Goal: Task Accomplishment & Management: Use online tool/utility

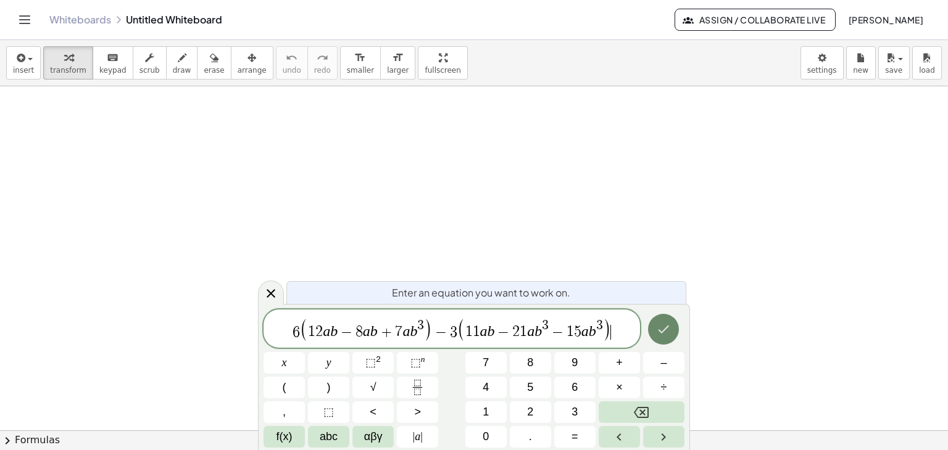
click at [669, 327] on icon "Done" at bounding box center [663, 329] width 15 height 15
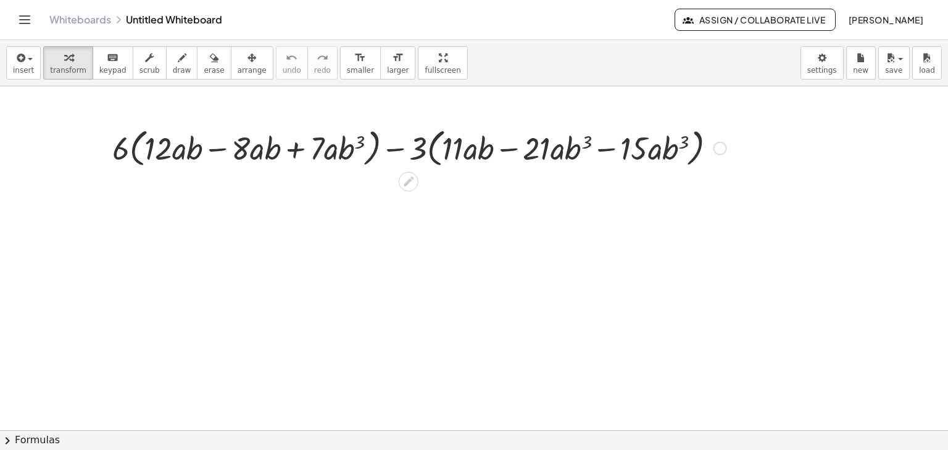
click at [718, 150] on div at bounding box center [720, 149] width 14 height 14
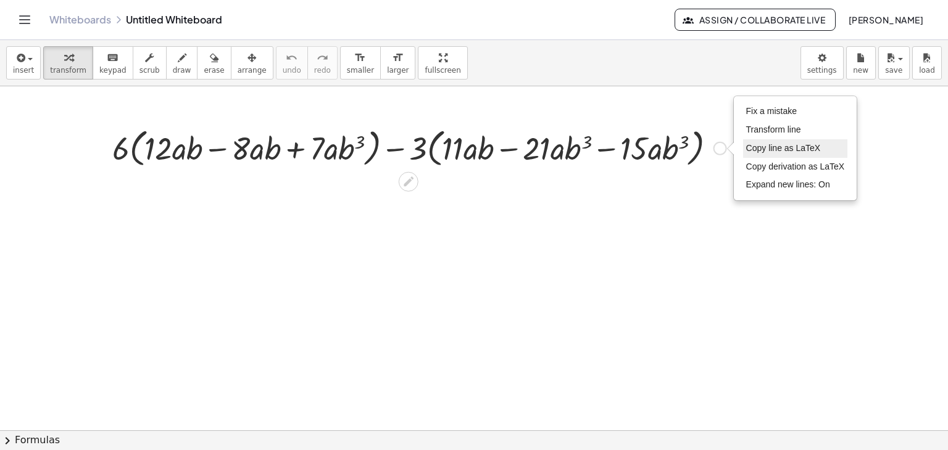
click at [792, 147] on span "Copy line as LaTeX" at bounding box center [783, 148] width 75 height 10
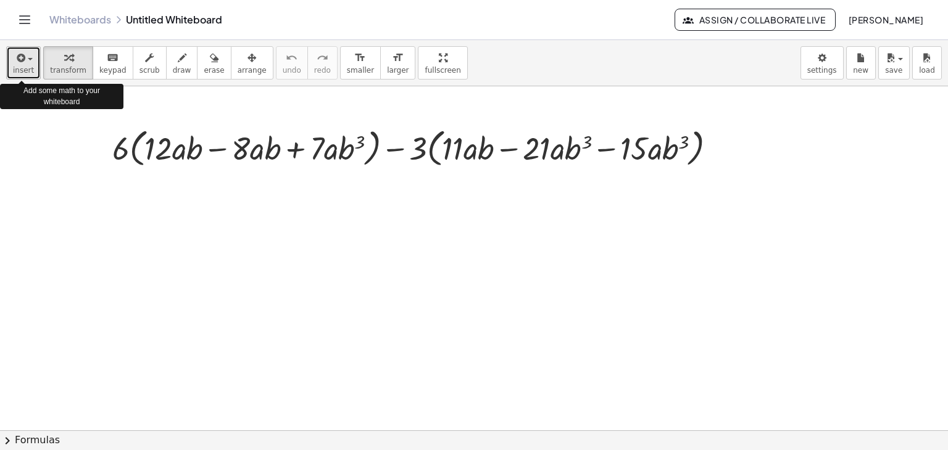
click at [20, 65] on icon "button" at bounding box center [19, 58] width 11 height 15
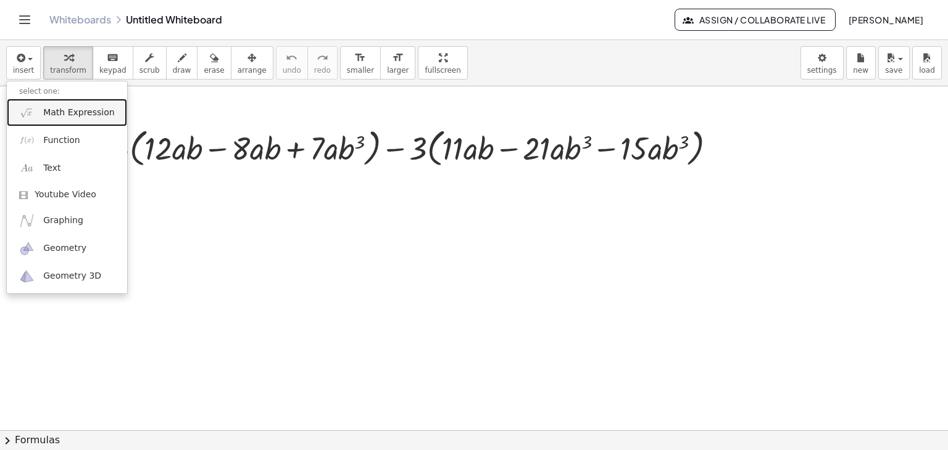
click at [37, 118] on link "Math Expression" at bounding box center [67, 113] width 120 height 28
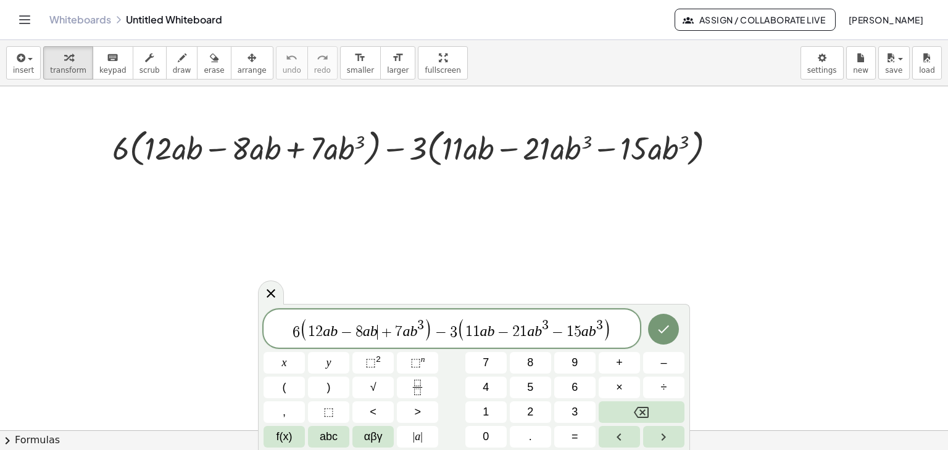
click at [378, 330] on span "+" at bounding box center [387, 332] width 18 height 15
click at [576, 332] on span "3" at bounding box center [575, 326] width 7 height 14
click at [664, 331] on icon "Done" at bounding box center [663, 329] width 15 height 15
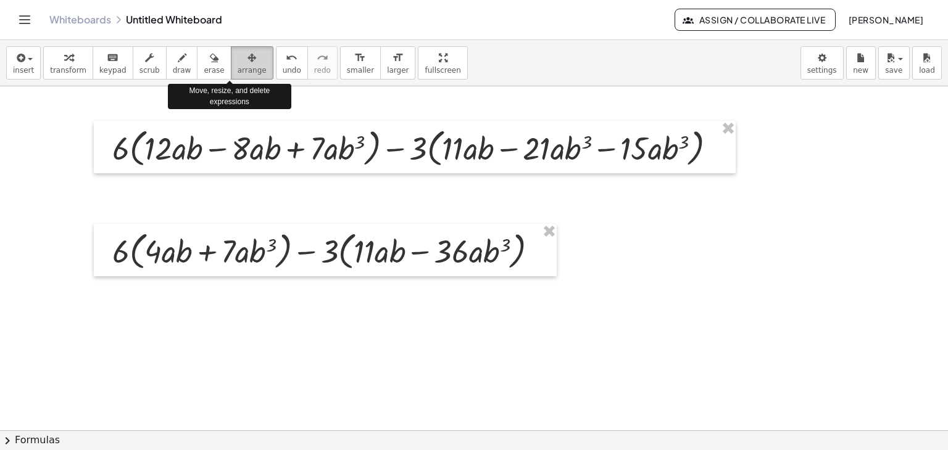
click at [247, 55] on icon "button" at bounding box center [251, 58] width 9 height 15
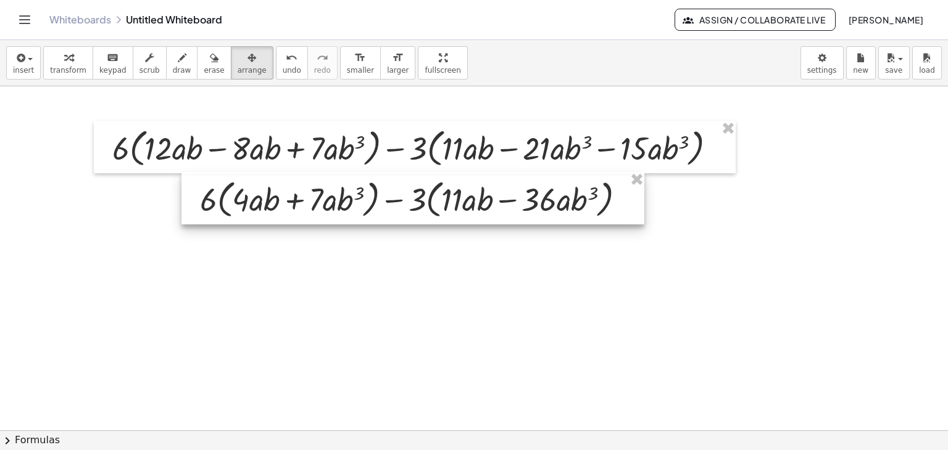
drag, startPoint x: 338, startPoint y: 252, endPoint x: 426, endPoint y: 200, distance: 101.8
click at [426, 200] on div at bounding box center [412, 198] width 463 height 53
click at [616, 204] on div at bounding box center [412, 198] width 463 height 53
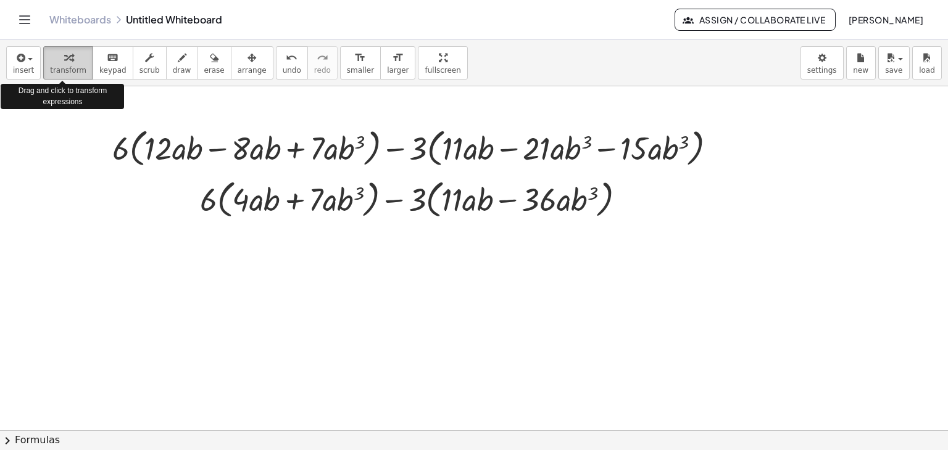
click at [50, 59] on div "button" at bounding box center [68, 57] width 36 height 15
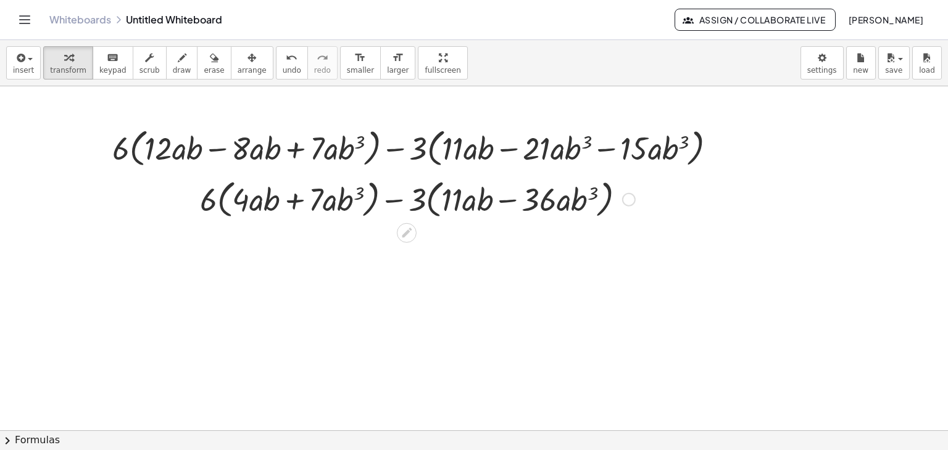
click at [631, 203] on div at bounding box center [629, 200] width 14 height 14
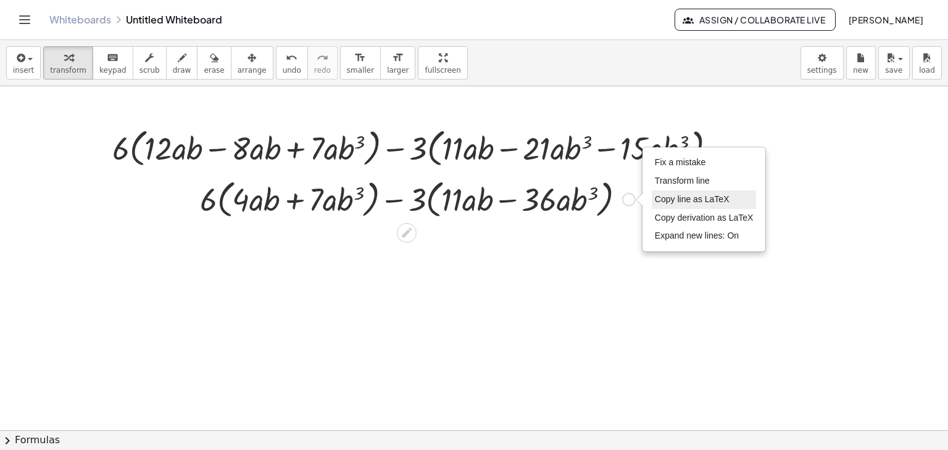
click at [680, 198] on span "Copy line as LaTeX" at bounding box center [692, 199] width 75 height 10
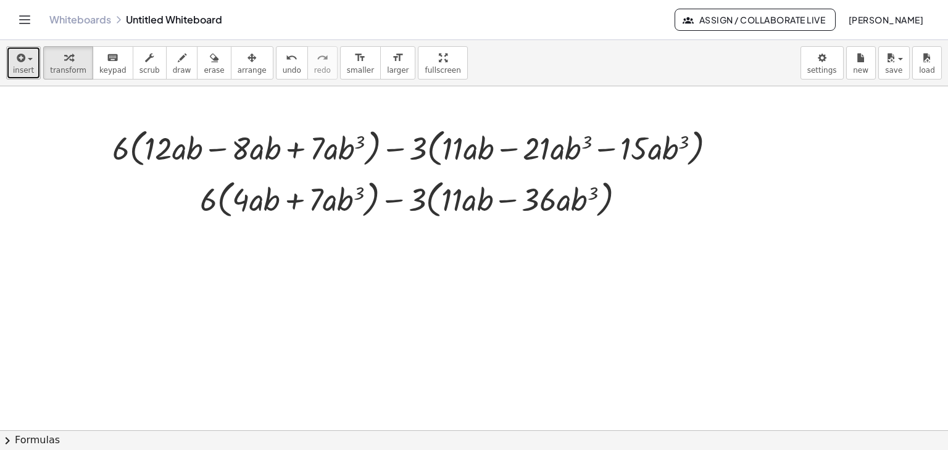
click at [30, 63] on div "button" at bounding box center [23, 57] width 21 height 15
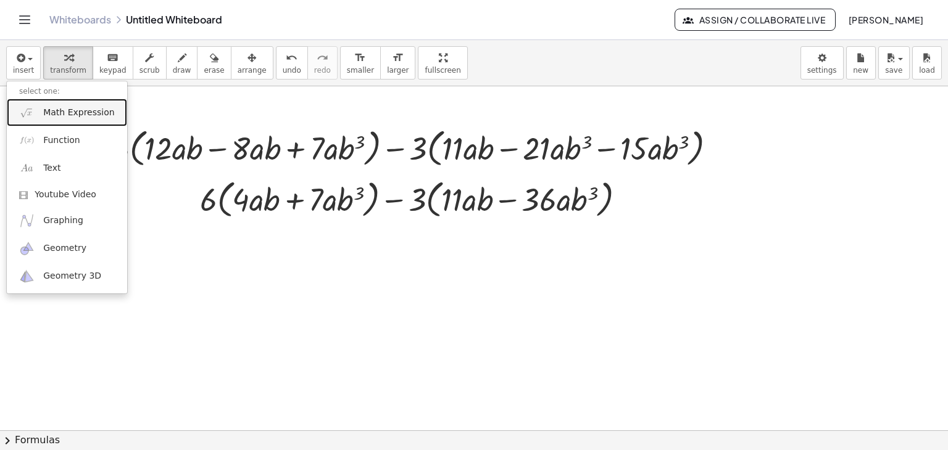
click at [54, 120] on link "Math Expression" at bounding box center [67, 113] width 120 height 28
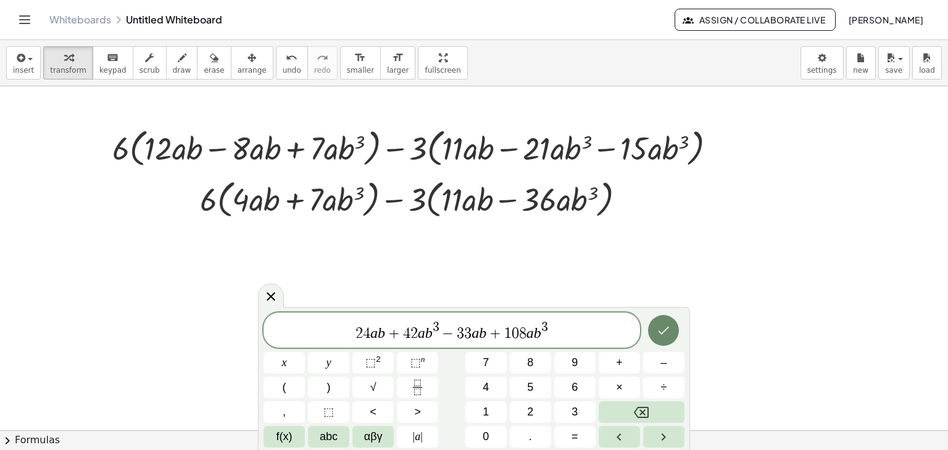
click at [672, 339] on button "Done" at bounding box center [663, 330] width 31 height 31
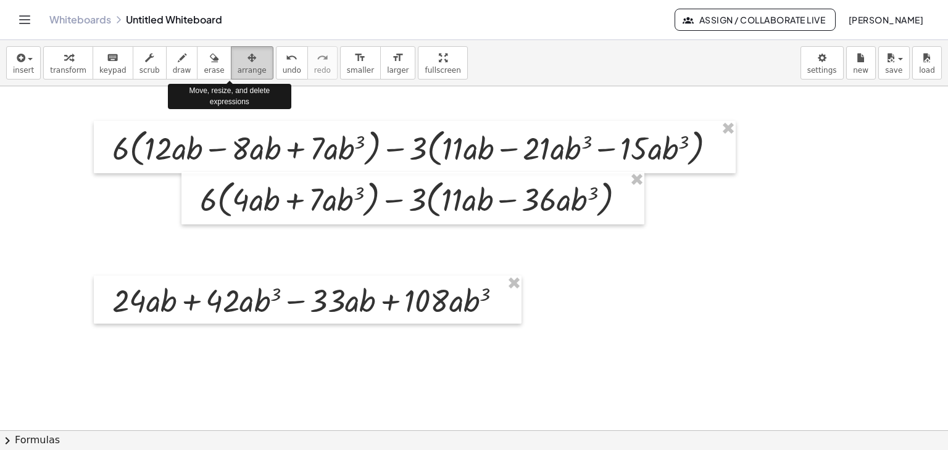
click at [247, 54] on icon "button" at bounding box center [251, 58] width 9 height 15
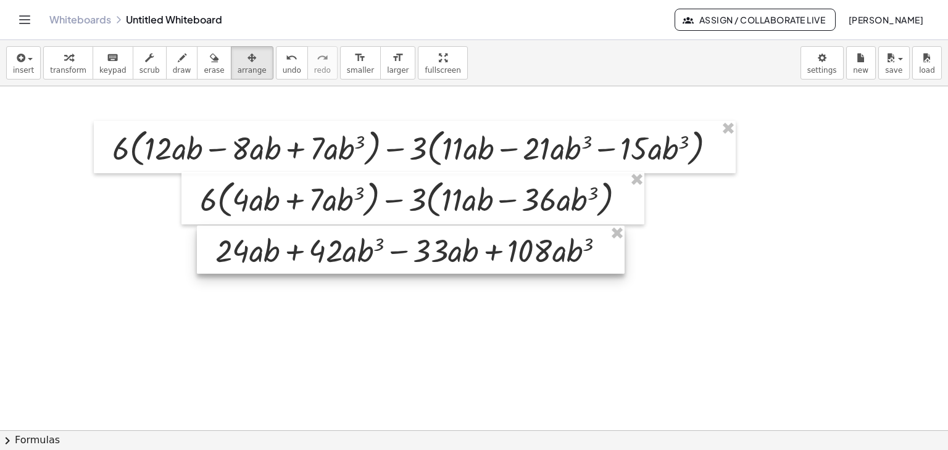
drag, startPoint x: 339, startPoint y: 307, endPoint x: 442, endPoint y: 257, distance: 114.5
click at [442, 257] on div at bounding box center [411, 250] width 428 height 48
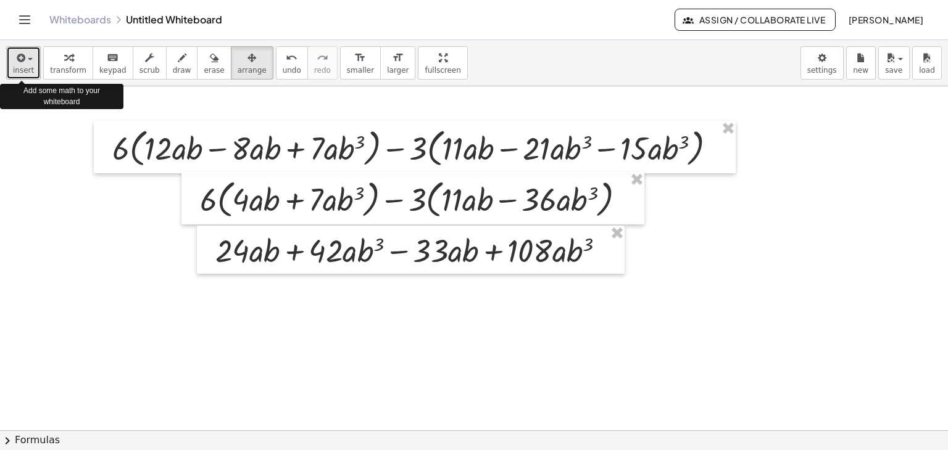
click at [30, 64] on button "insert" at bounding box center [23, 62] width 35 height 33
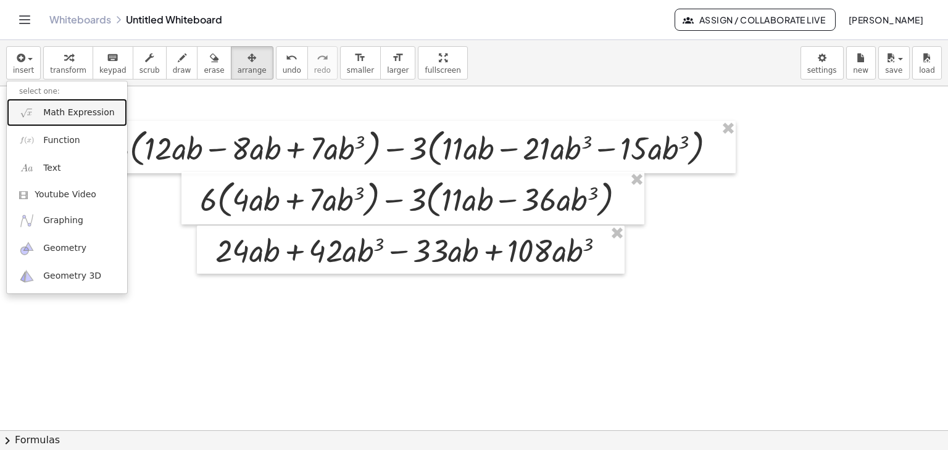
click at [59, 121] on link "Math Expression" at bounding box center [67, 113] width 120 height 28
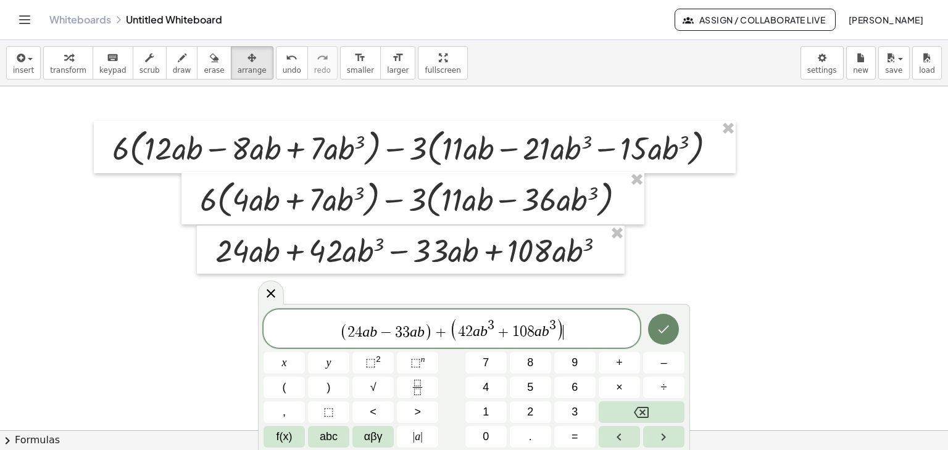
click at [674, 337] on button "Done" at bounding box center [663, 329] width 31 height 31
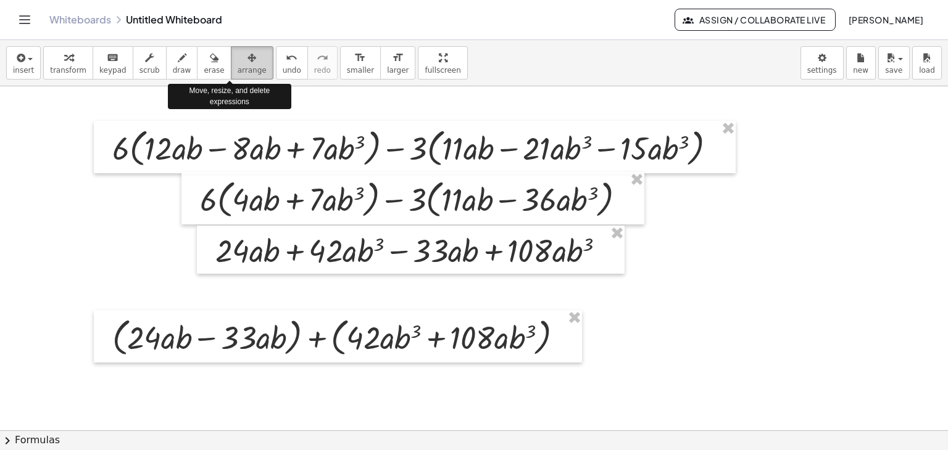
click at [247, 55] on icon "button" at bounding box center [251, 58] width 9 height 15
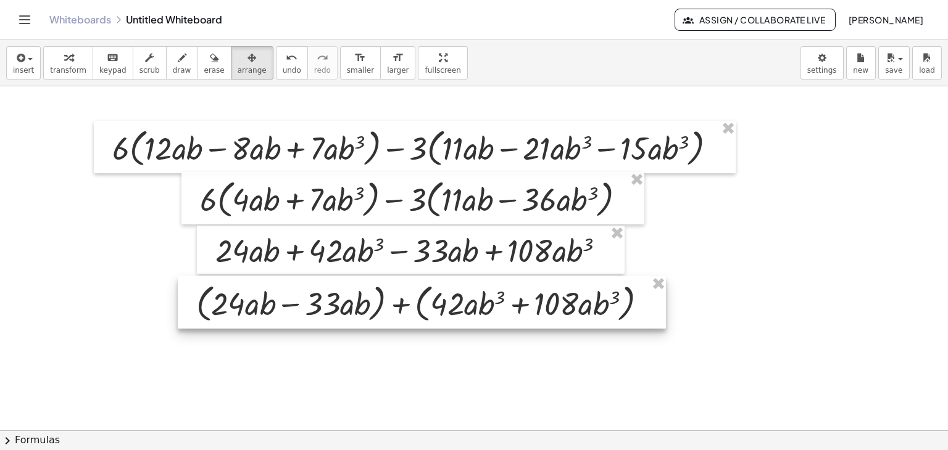
drag, startPoint x: 302, startPoint y: 341, endPoint x: 386, endPoint y: 307, distance: 90.5
click at [386, 307] on div at bounding box center [422, 302] width 488 height 53
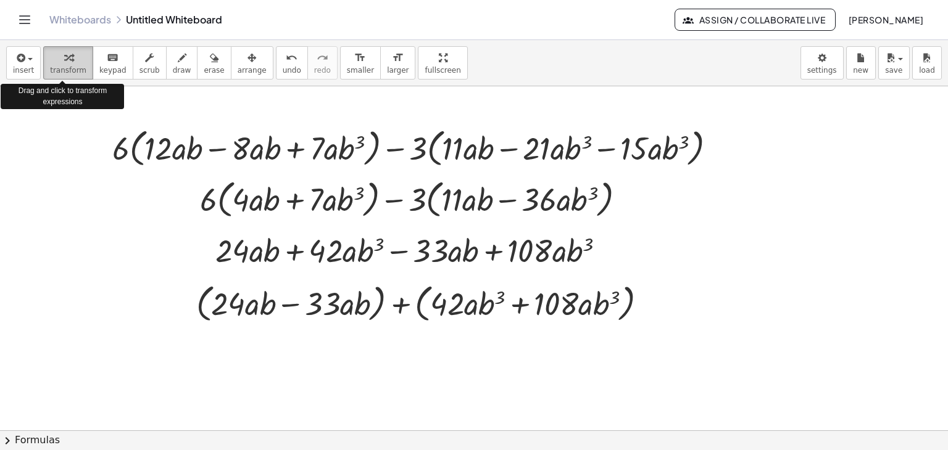
click at [61, 71] on span "transform" at bounding box center [68, 70] width 36 height 9
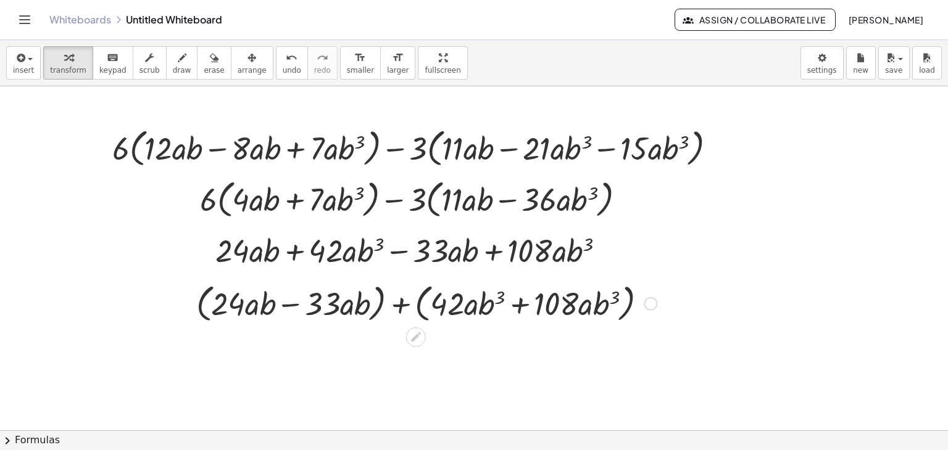
click at [292, 307] on div at bounding box center [426, 302] width 473 height 47
click at [292, 307] on div at bounding box center [426, 302] width 373 height 47
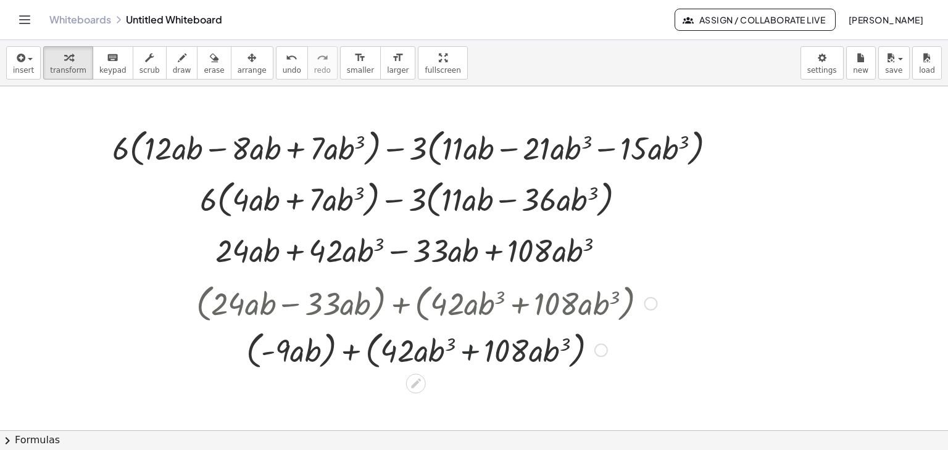
click at [472, 349] on div at bounding box center [426, 349] width 473 height 47
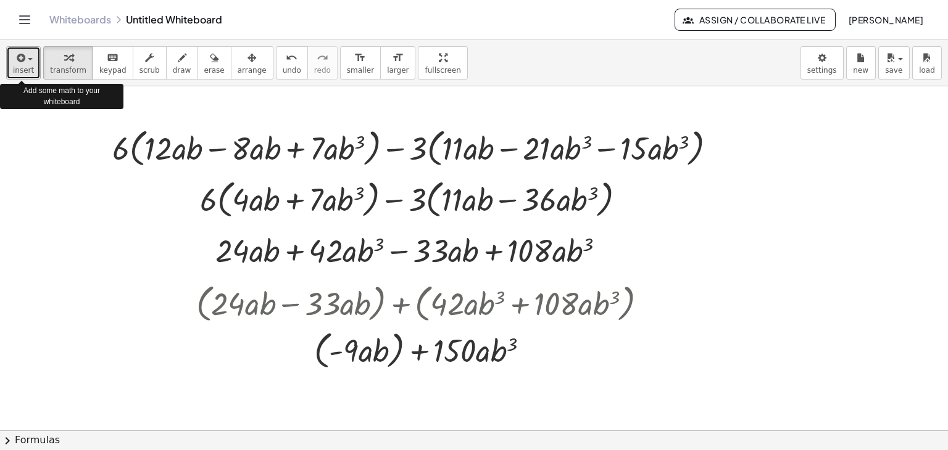
click at [22, 67] on span "insert" at bounding box center [23, 70] width 21 height 9
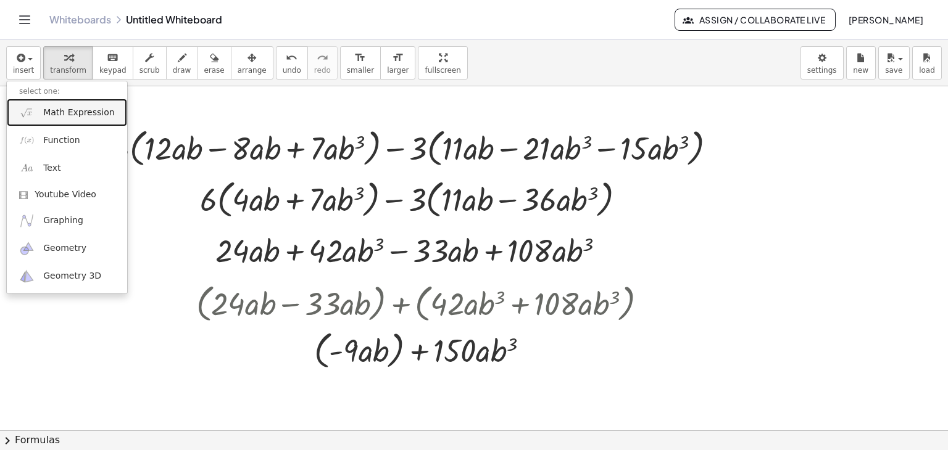
click at [63, 117] on span "Math Expression" at bounding box center [78, 113] width 71 height 12
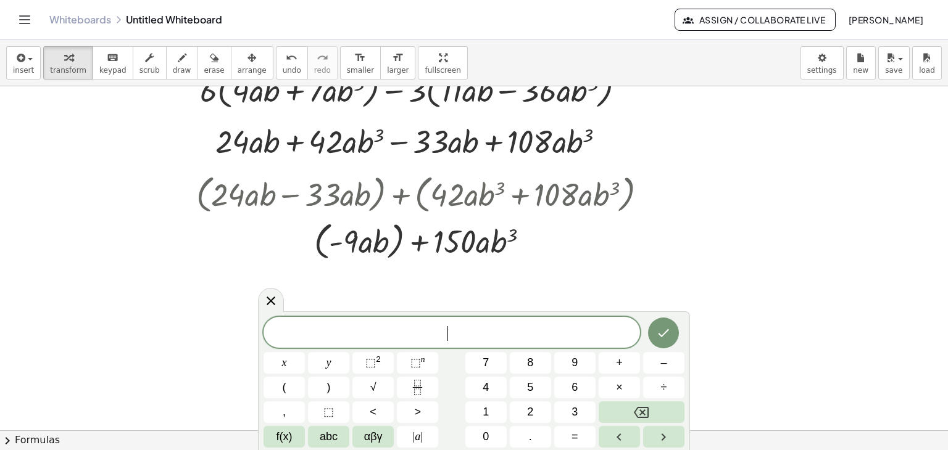
scroll to position [111, 0]
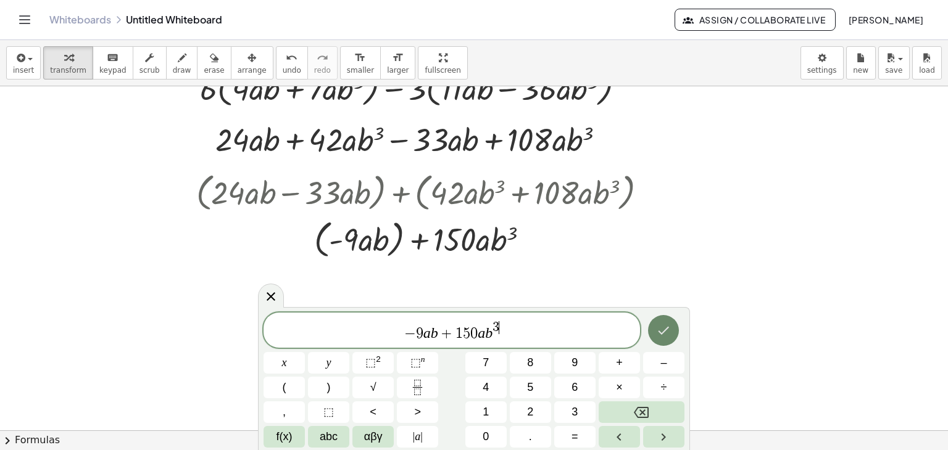
click at [655, 329] on button "Done" at bounding box center [663, 330] width 31 height 31
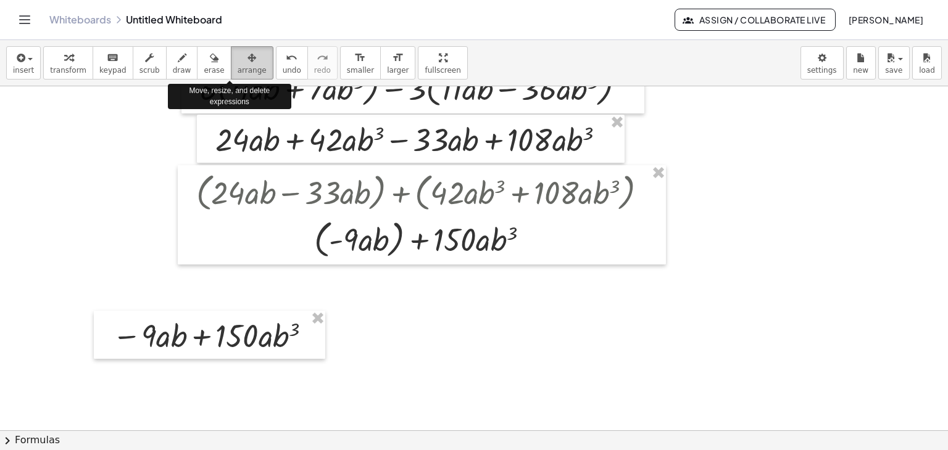
click at [238, 62] on div "button" at bounding box center [252, 57] width 29 height 15
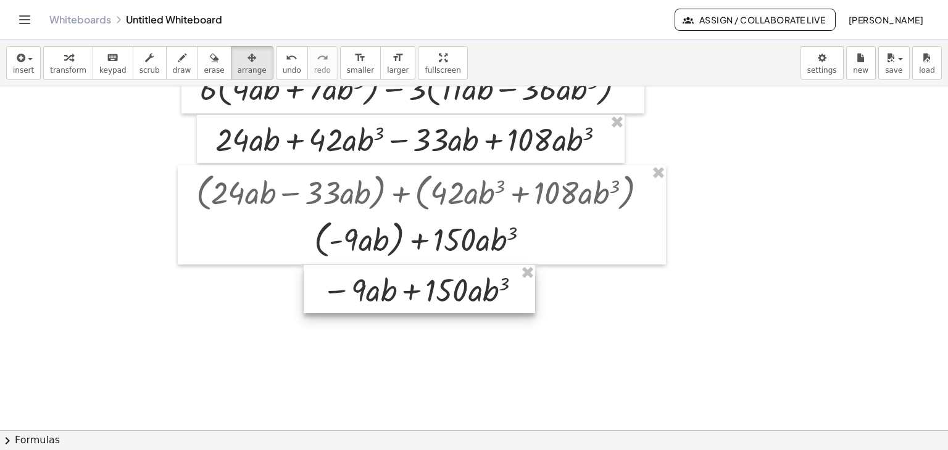
drag, startPoint x: 244, startPoint y: 341, endPoint x: 453, endPoint y: 296, distance: 214.7
click at [453, 296] on div at bounding box center [419, 289] width 231 height 48
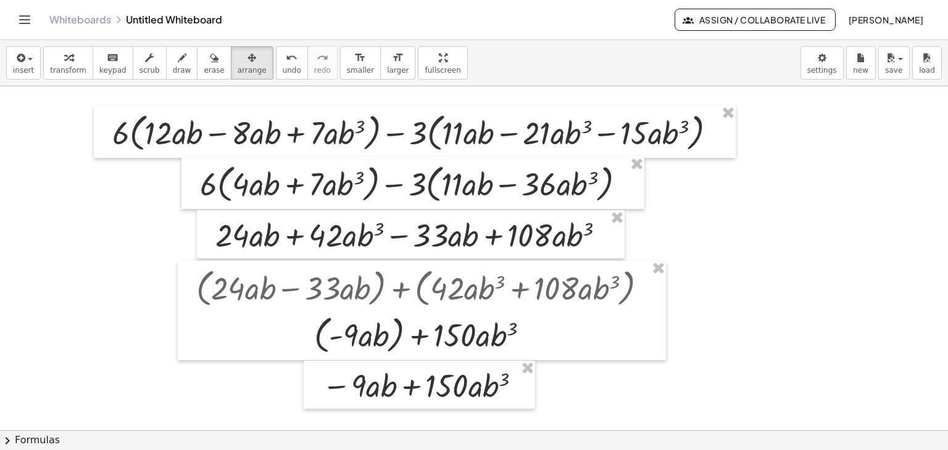
scroll to position [13, 0]
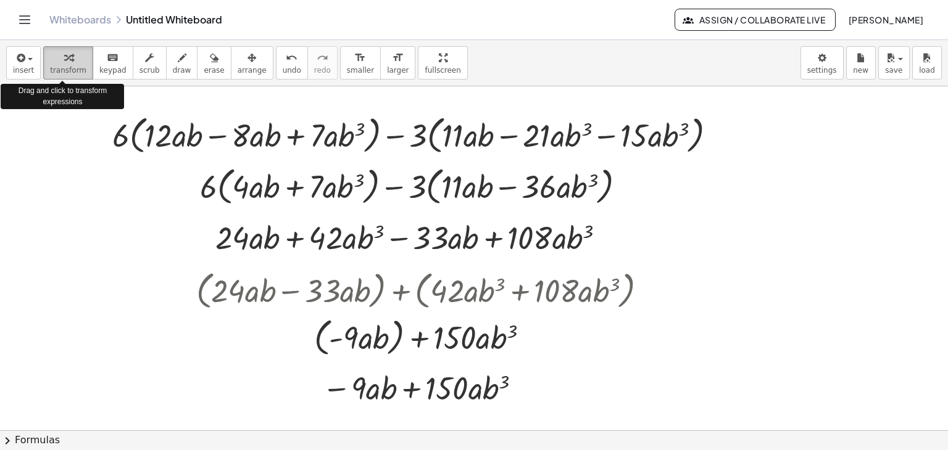
click at [65, 66] on span "transform" at bounding box center [68, 70] width 36 height 9
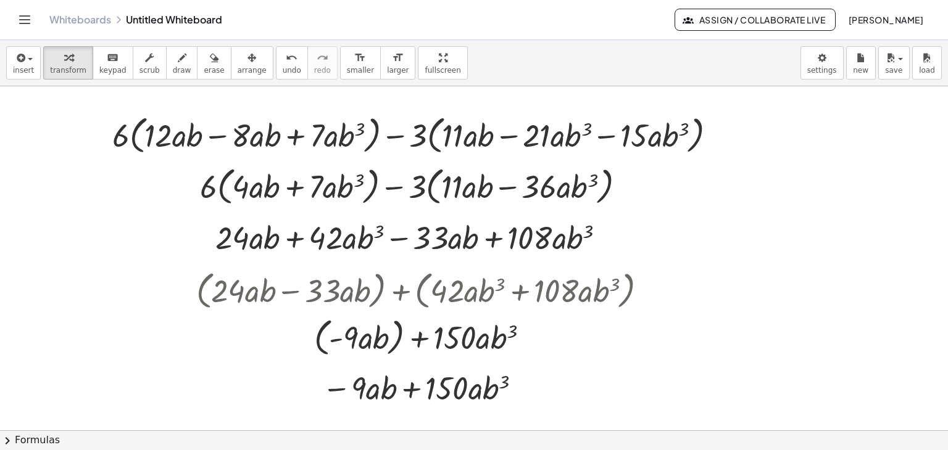
click at [84, 202] on div at bounding box center [474, 457] width 948 height 769
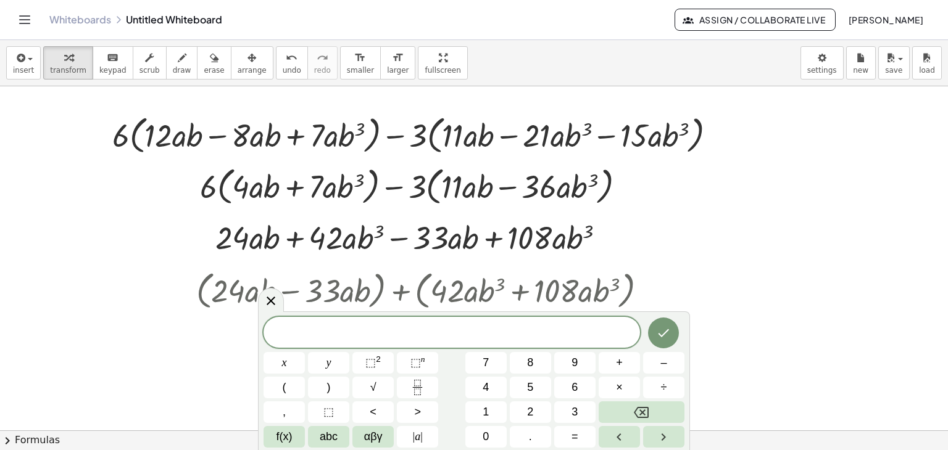
click at [753, 277] on div at bounding box center [474, 457] width 948 height 769
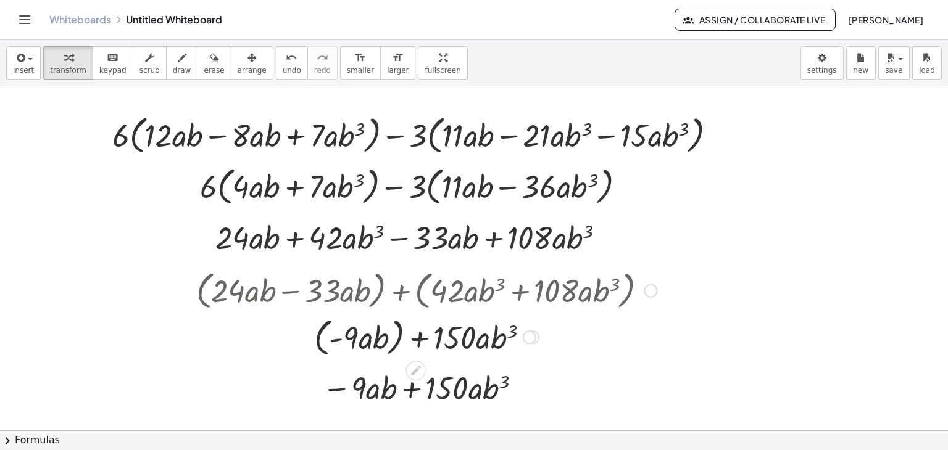
click at [597, 336] on div at bounding box center [426, 336] width 473 height 47
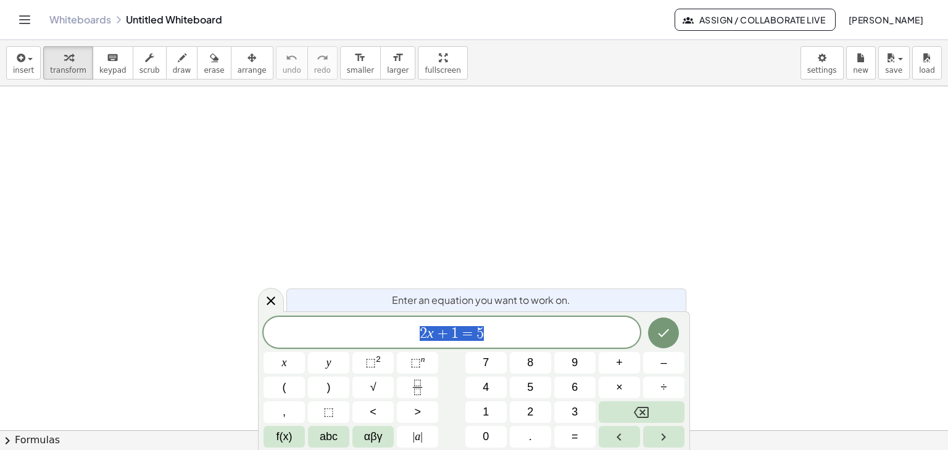
click at [496, 326] on span "2 x + 1 = 5" at bounding box center [451, 333] width 376 height 17
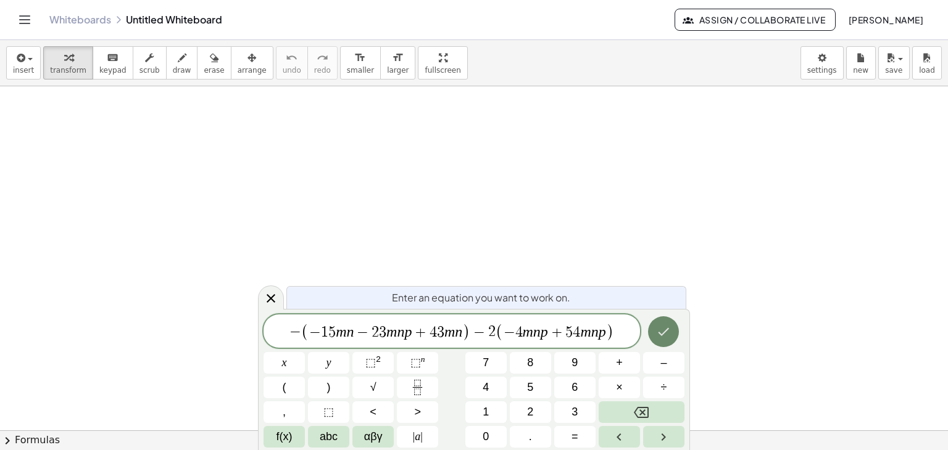
click at [664, 329] on icon "Done" at bounding box center [663, 332] width 15 height 15
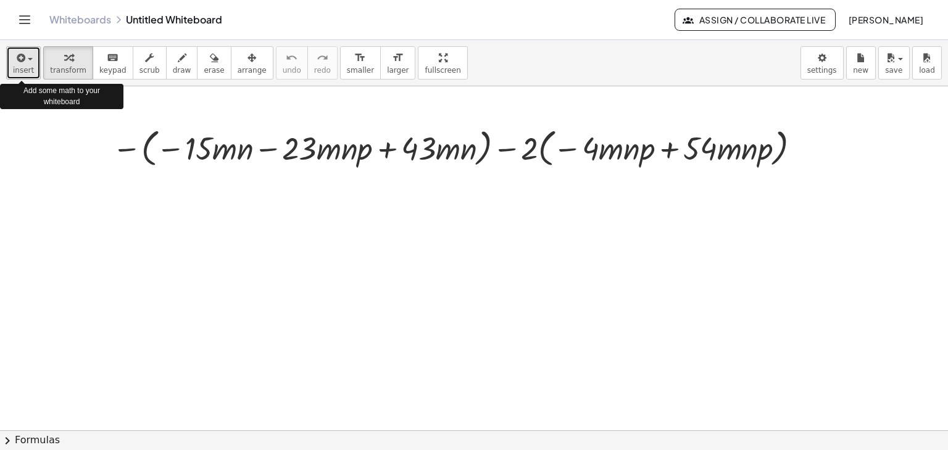
click at [23, 62] on icon "button" at bounding box center [19, 58] width 11 height 15
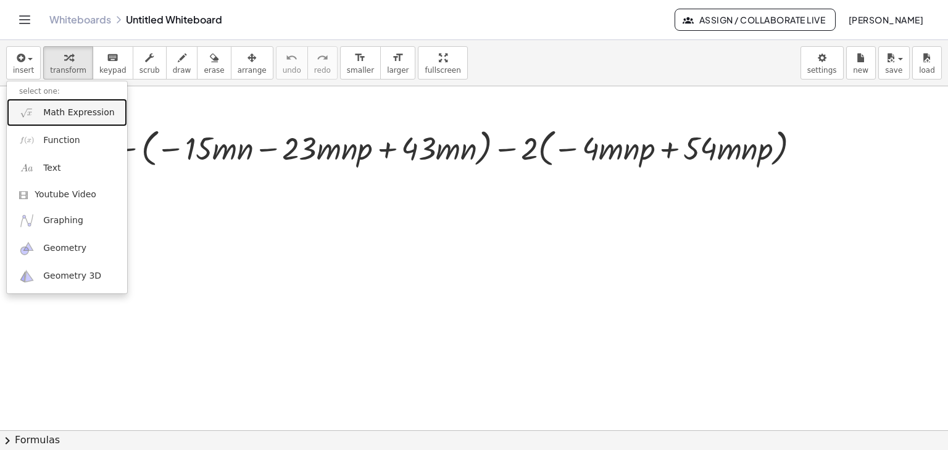
click at [64, 119] on link "Math Expression" at bounding box center [67, 113] width 120 height 28
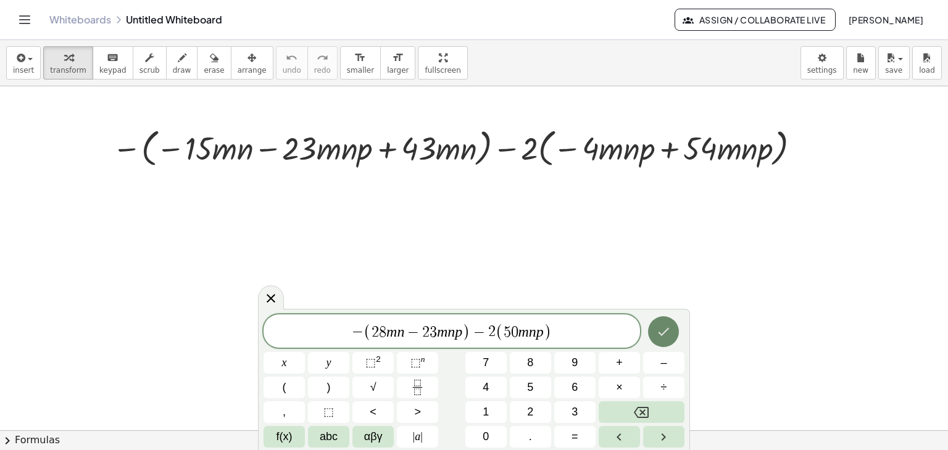
click at [666, 335] on icon "Done" at bounding box center [663, 332] width 15 height 15
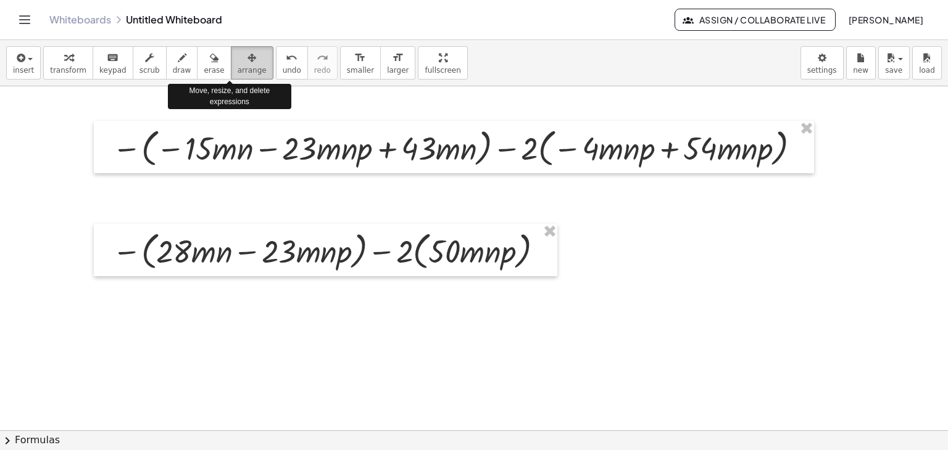
click at [247, 62] on icon "button" at bounding box center [251, 58] width 9 height 15
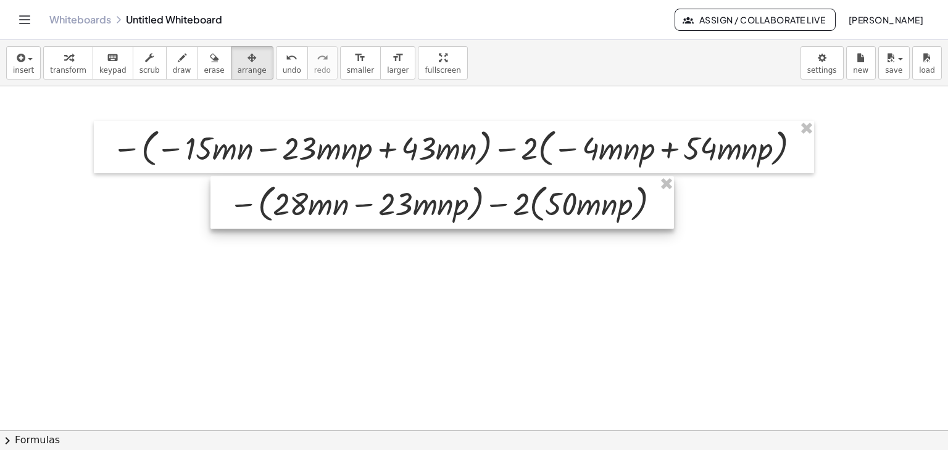
drag, startPoint x: 321, startPoint y: 241, endPoint x: 438, endPoint y: 193, distance: 125.9
click at [438, 193] on div at bounding box center [441, 202] width 463 height 53
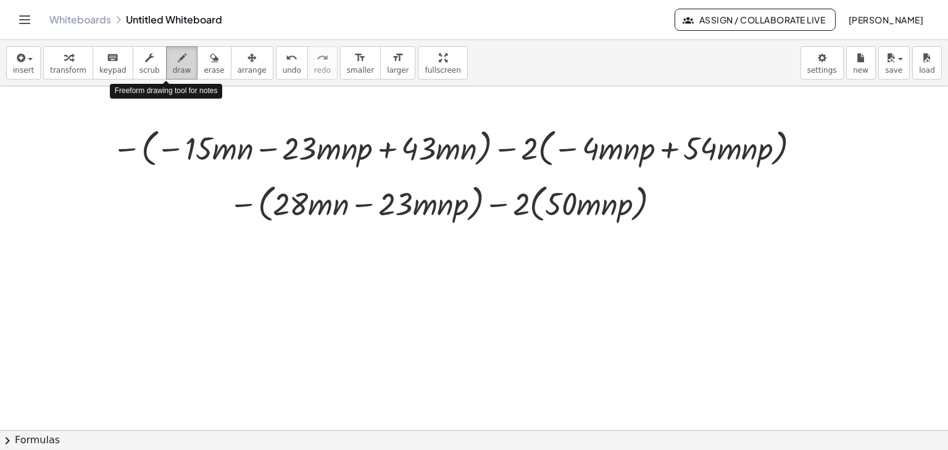
click at [178, 63] on icon "button" at bounding box center [182, 58] width 9 height 15
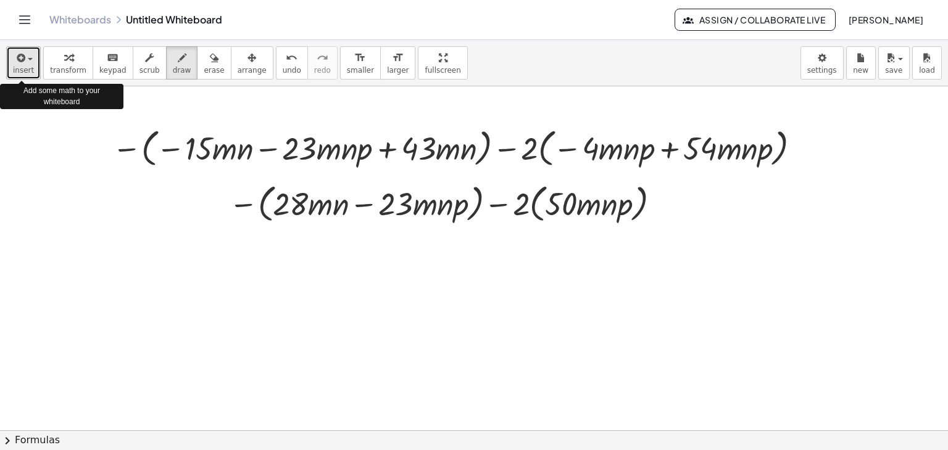
click at [31, 62] on button "insert" at bounding box center [23, 62] width 35 height 33
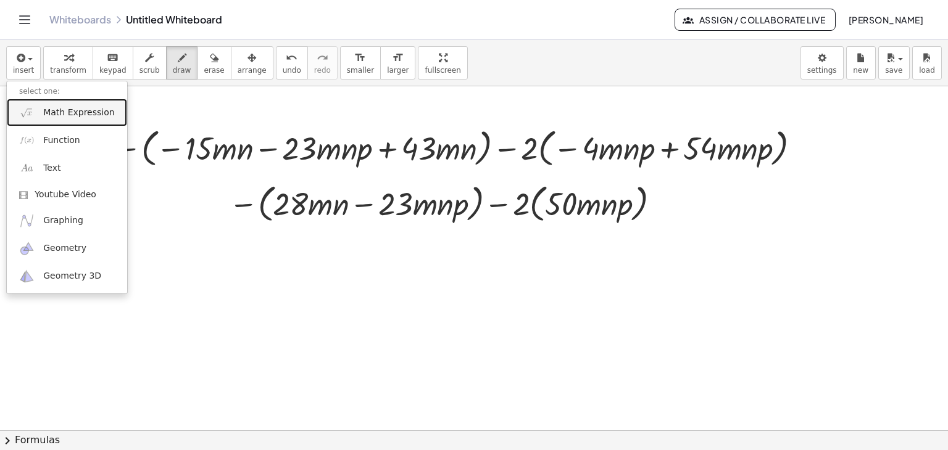
click at [54, 110] on span "Math Expression" at bounding box center [78, 113] width 71 height 12
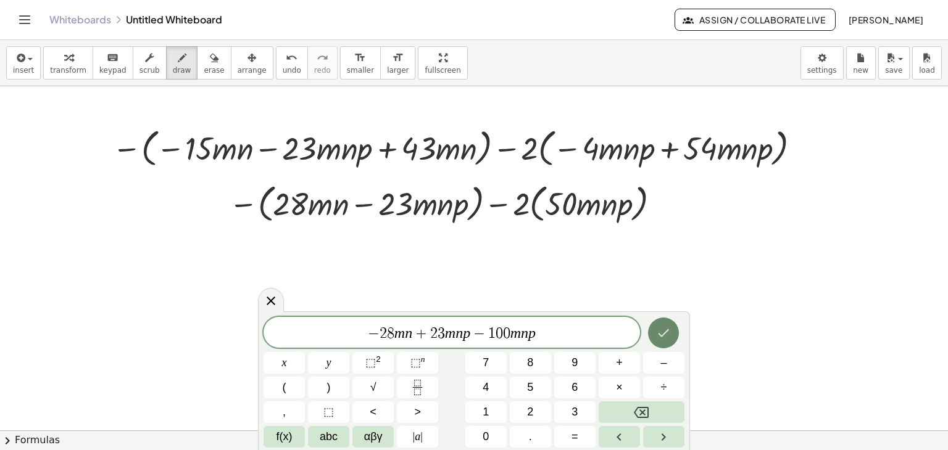
click at [667, 333] on icon "Done" at bounding box center [663, 333] width 15 height 15
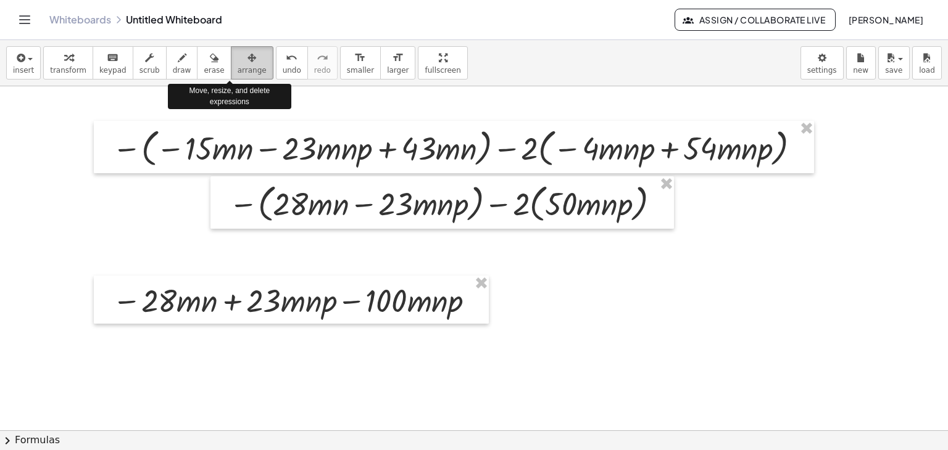
click at [238, 71] on span "arrange" at bounding box center [252, 70] width 29 height 9
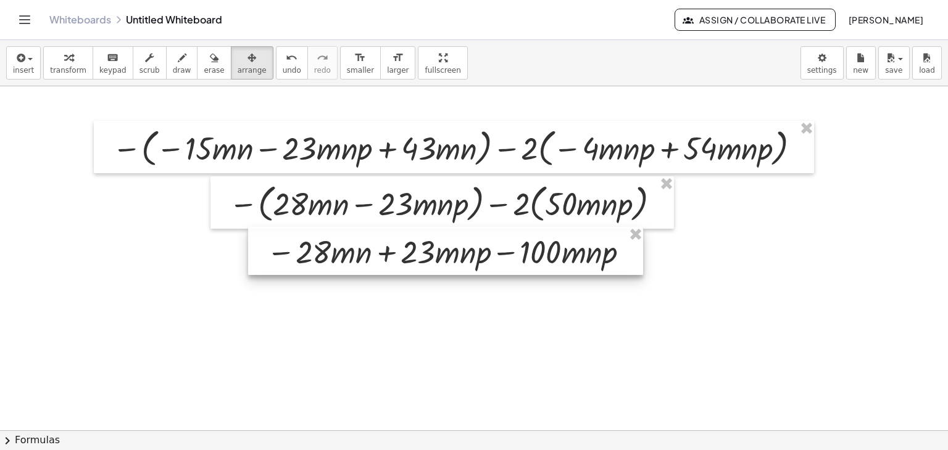
drag, startPoint x: 355, startPoint y: 311, endPoint x: 510, endPoint y: 262, distance: 161.8
click at [510, 262] on div at bounding box center [445, 251] width 395 height 48
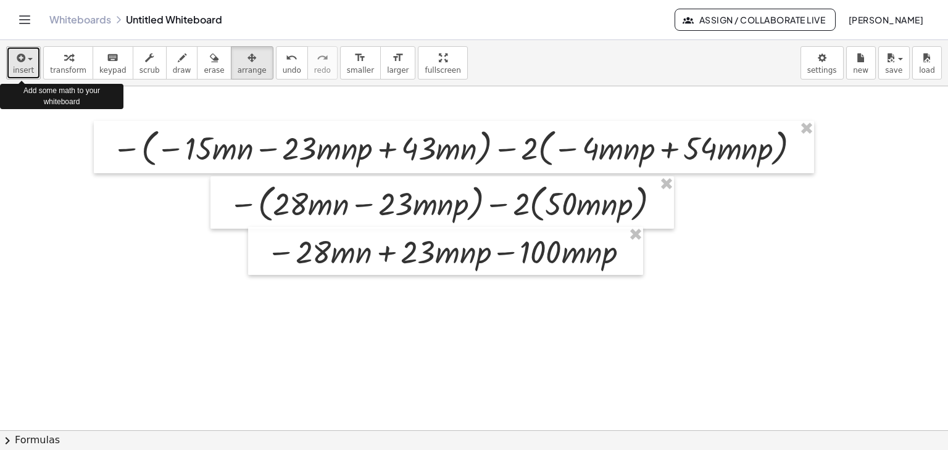
click at [26, 66] on span "insert" at bounding box center [23, 70] width 21 height 9
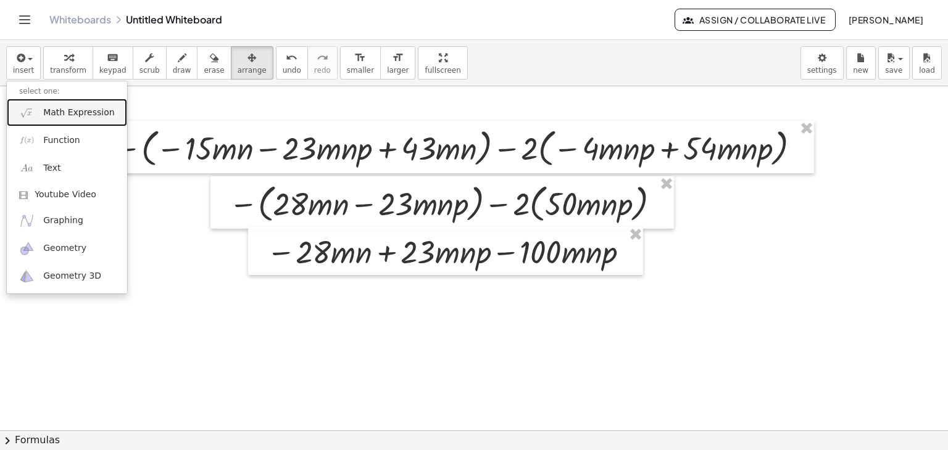
click at [52, 115] on span "Math Expression" at bounding box center [78, 113] width 71 height 12
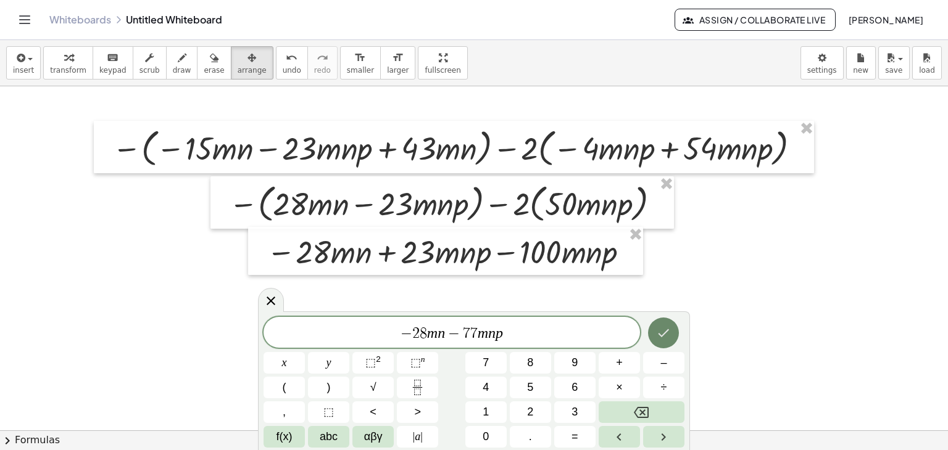
click at [666, 339] on icon "Done" at bounding box center [663, 333] width 15 height 15
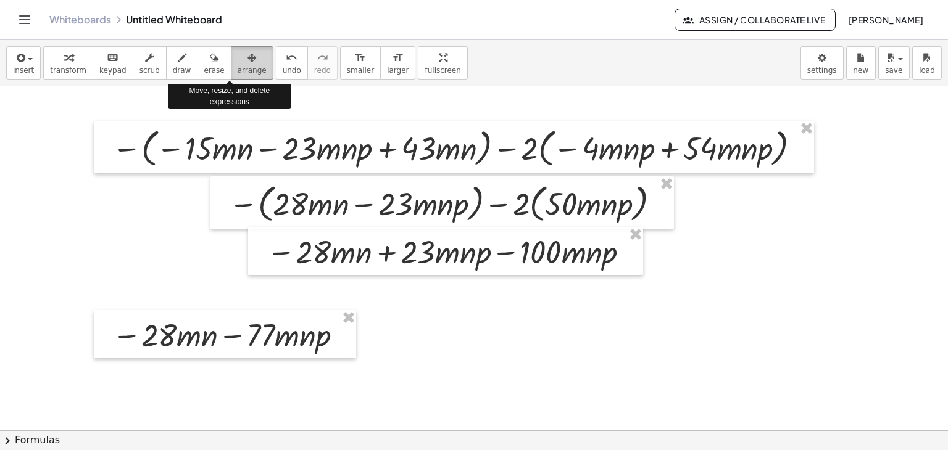
click at [242, 67] on button "arrange" at bounding box center [252, 62] width 43 height 33
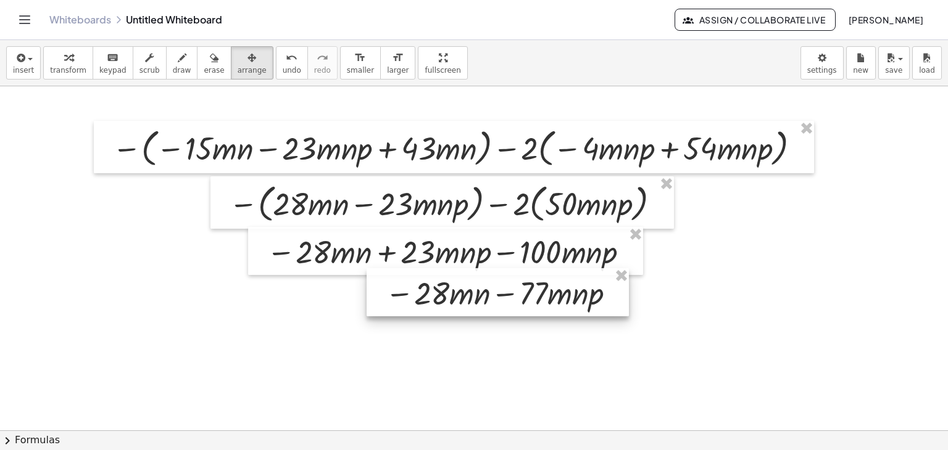
drag, startPoint x: 269, startPoint y: 346, endPoint x: 542, endPoint y: 304, distance: 275.9
click at [542, 304] on div at bounding box center [497, 292] width 262 height 48
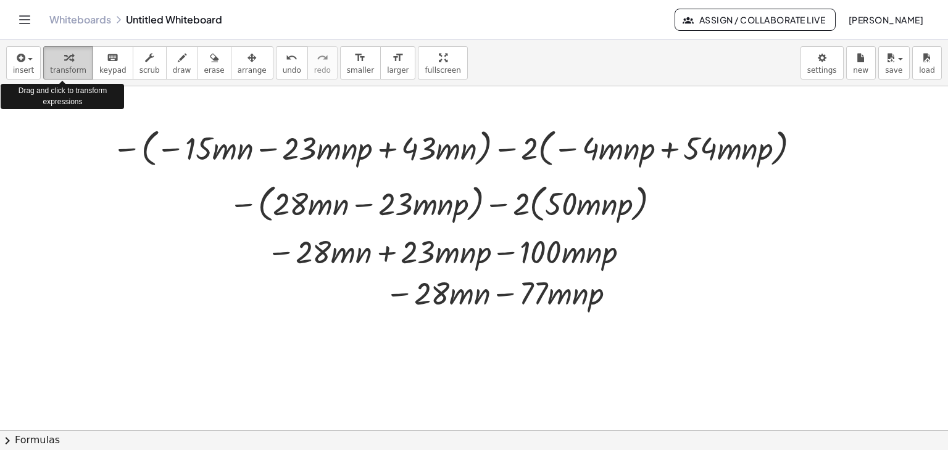
click at [73, 61] on div "button" at bounding box center [68, 57] width 36 height 15
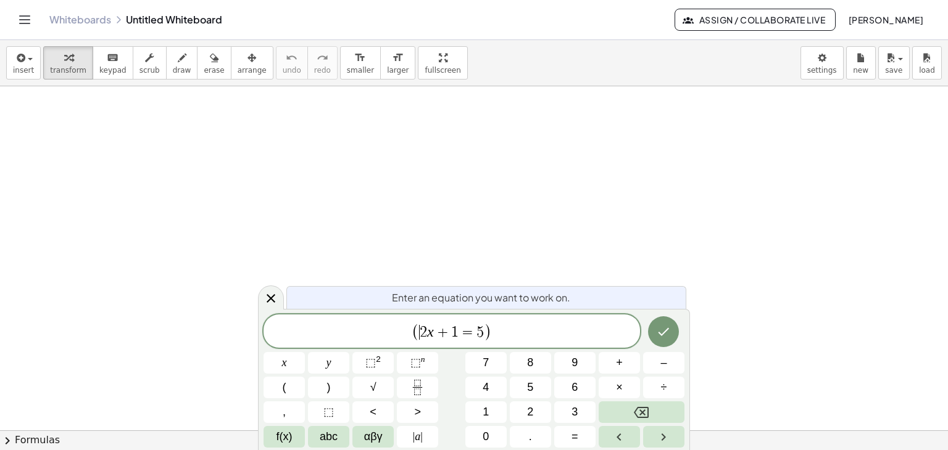
click at [479, 329] on span "5" at bounding box center [479, 332] width 7 height 15
click at [418, 384] on icon "Fraction" at bounding box center [417, 387] width 15 height 15
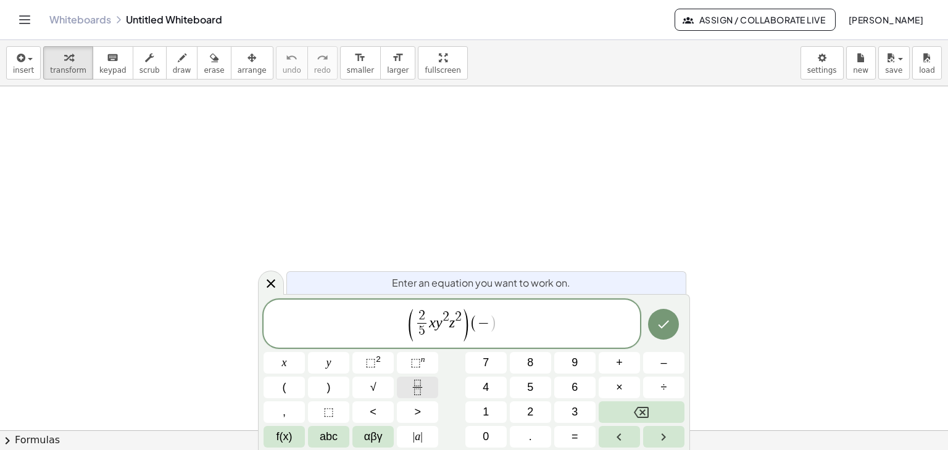
click at [419, 386] on icon "Fraction" at bounding box center [417, 387] width 15 height 15
click at [663, 326] on icon "Done" at bounding box center [663, 324] width 11 height 8
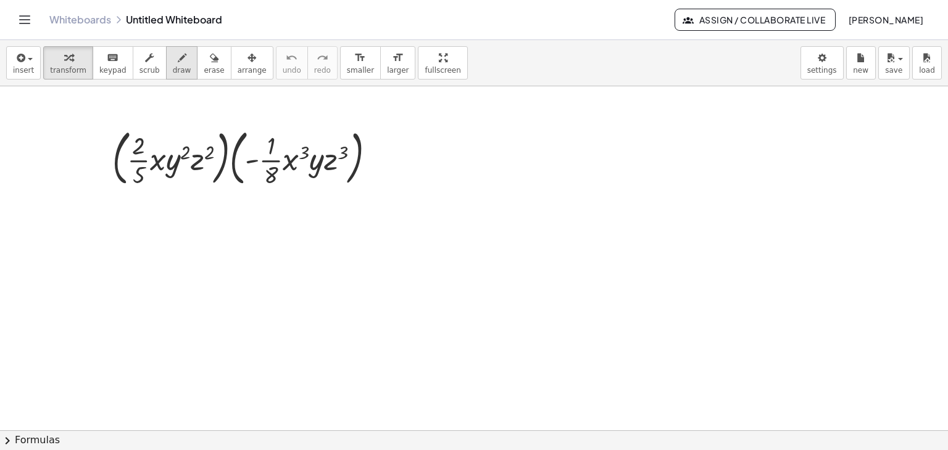
click at [178, 60] on icon "button" at bounding box center [182, 58] width 9 height 15
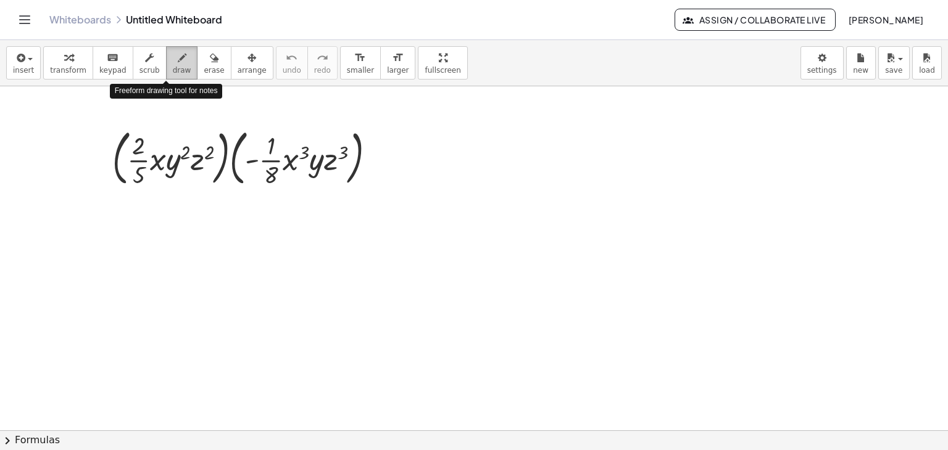
click at [173, 68] on span "draw" at bounding box center [182, 70] width 19 height 9
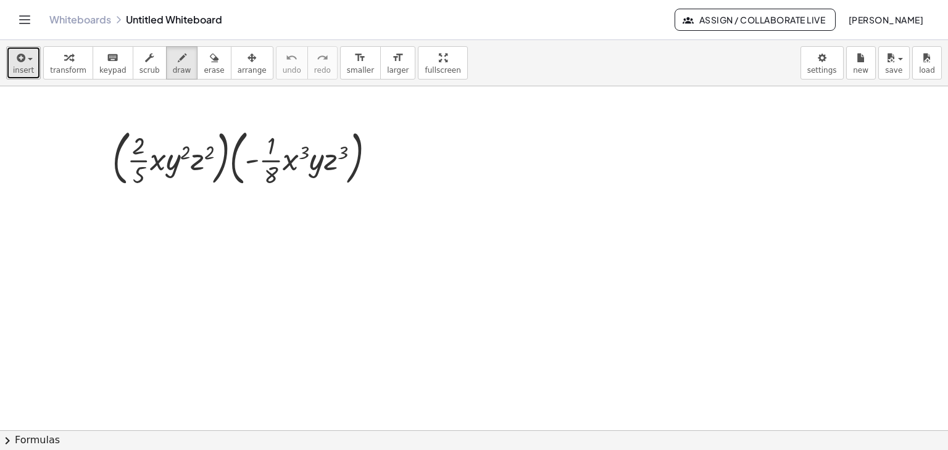
click at [28, 68] on span "insert" at bounding box center [23, 70] width 21 height 9
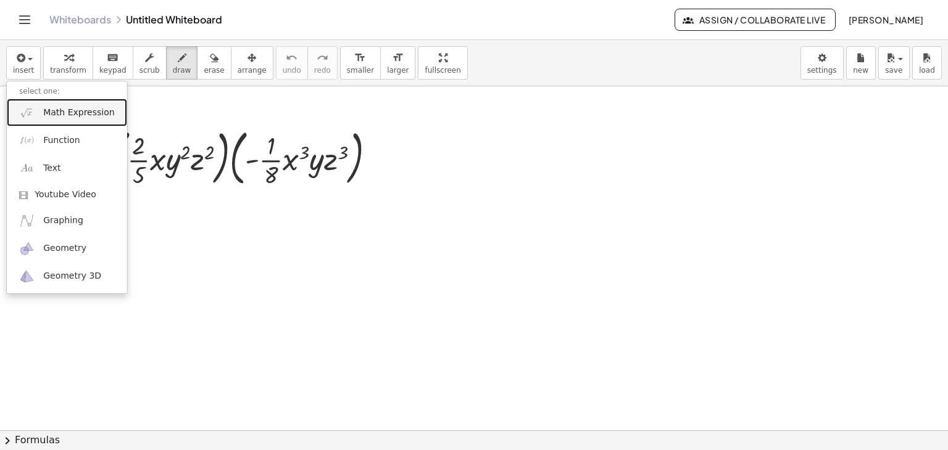
click at [72, 119] on link "Math Expression" at bounding box center [67, 113] width 120 height 28
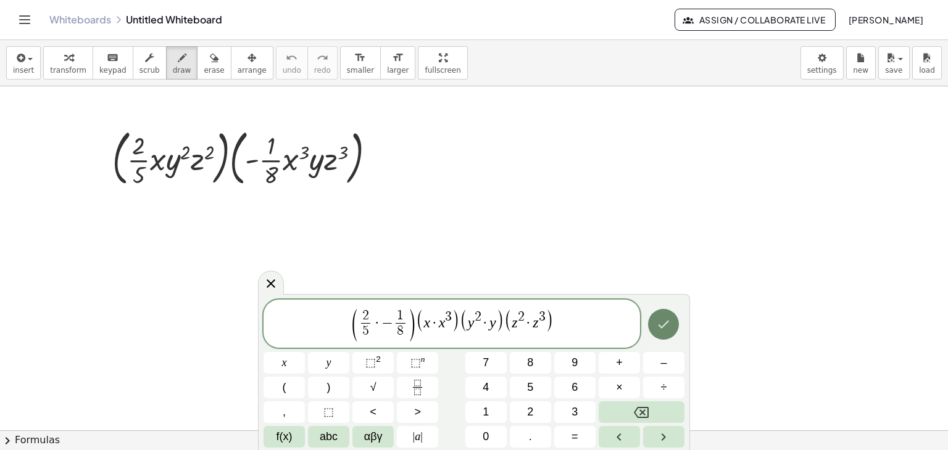
click at [669, 321] on icon "Done" at bounding box center [663, 324] width 15 height 15
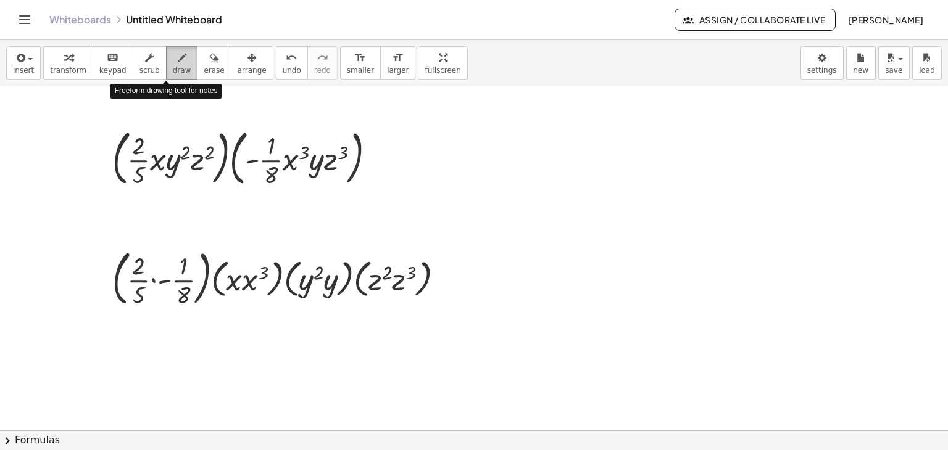
click at [173, 68] on span "draw" at bounding box center [182, 70] width 19 height 9
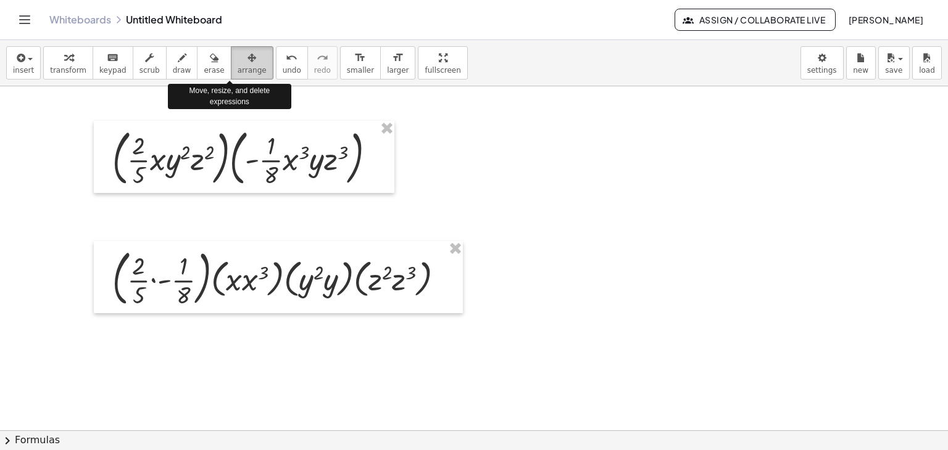
click at [238, 70] on span "arrange" at bounding box center [252, 70] width 29 height 9
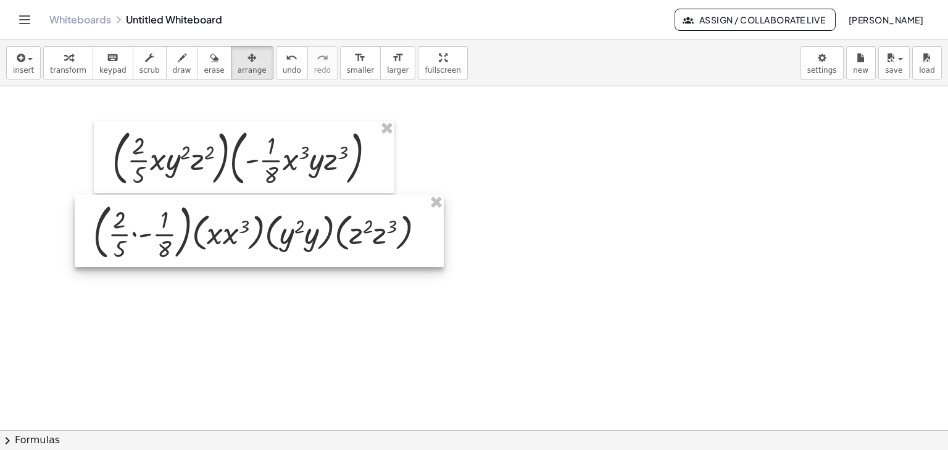
drag, startPoint x: 321, startPoint y: 284, endPoint x: 302, endPoint y: 238, distance: 50.1
click at [302, 238] on div at bounding box center [259, 231] width 369 height 73
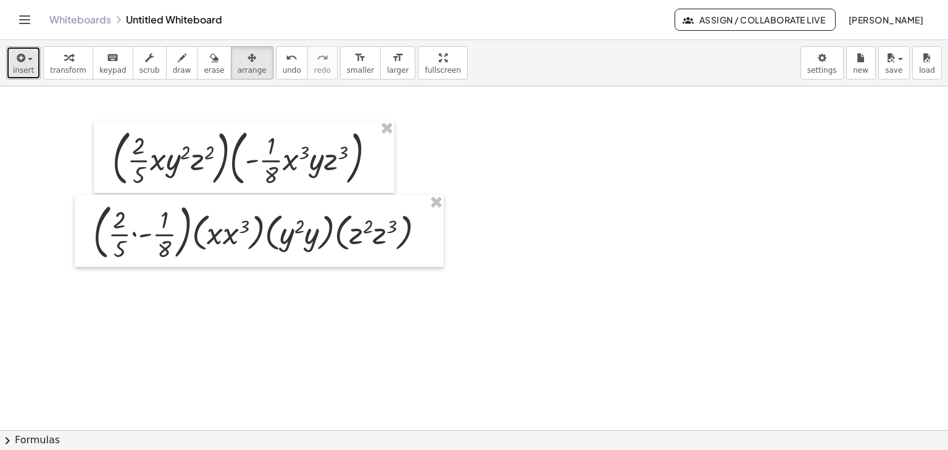
click at [31, 62] on button "insert" at bounding box center [23, 62] width 35 height 33
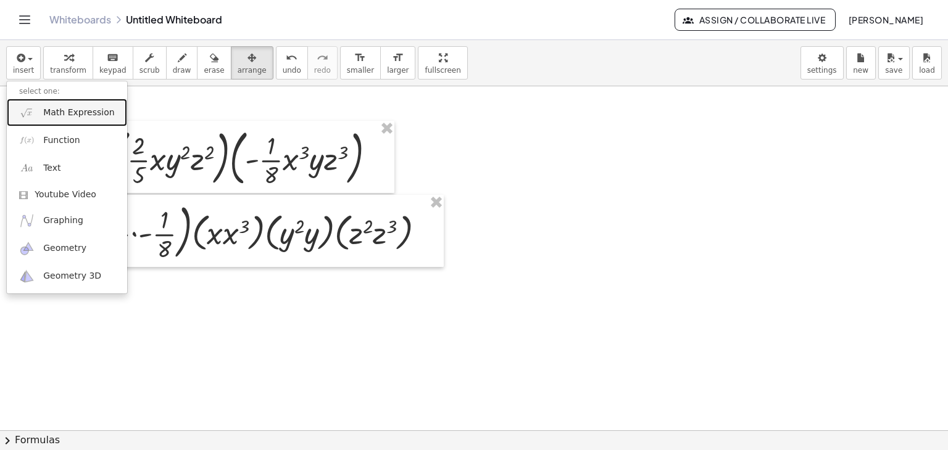
click at [44, 115] on span "Math Expression" at bounding box center [78, 113] width 71 height 12
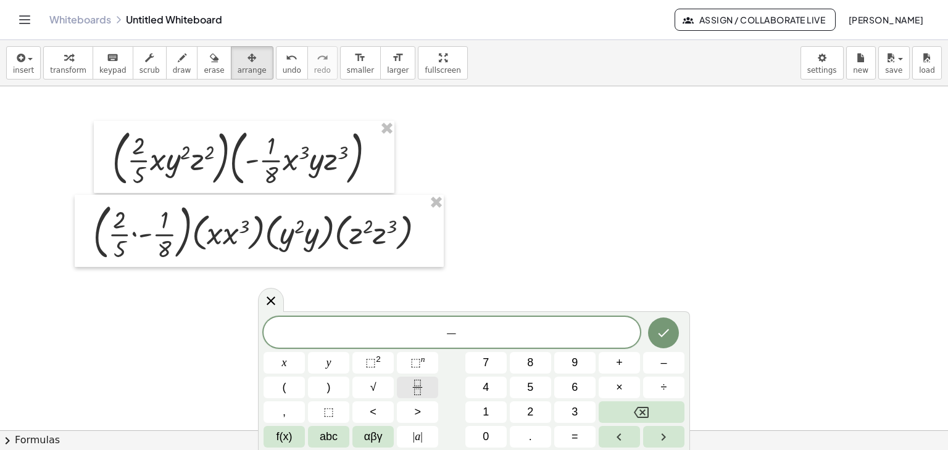
click at [418, 386] on icon "Fraction" at bounding box center [417, 387] width 15 height 15
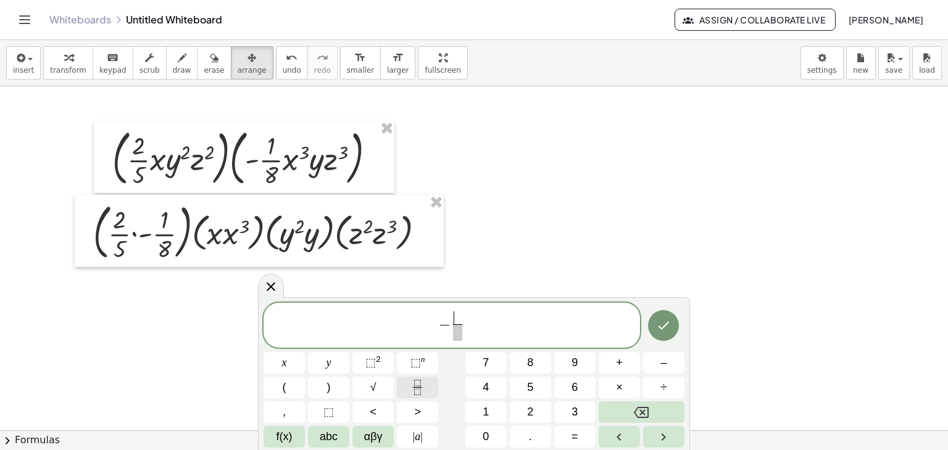
click at [418, 386] on icon "Fraction" at bounding box center [417, 387] width 15 height 15
click at [671, 318] on button "Done" at bounding box center [663, 325] width 31 height 31
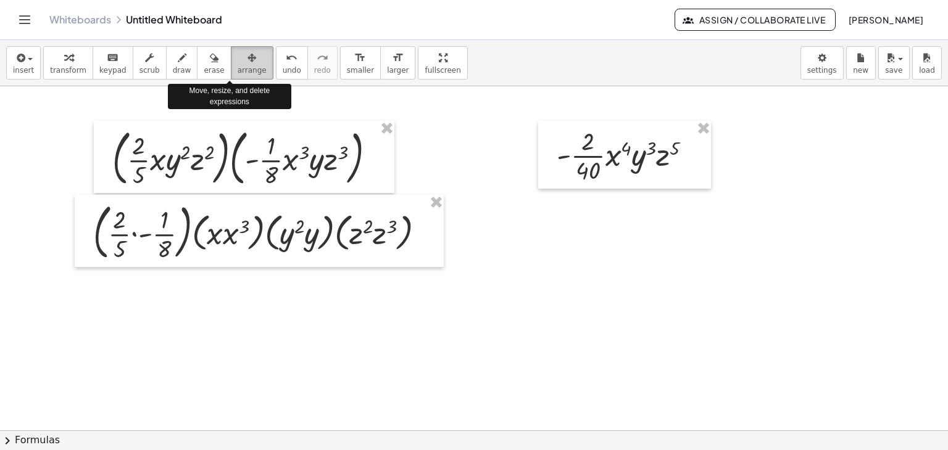
click at [238, 69] on span "arrange" at bounding box center [252, 70] width 29 height 9
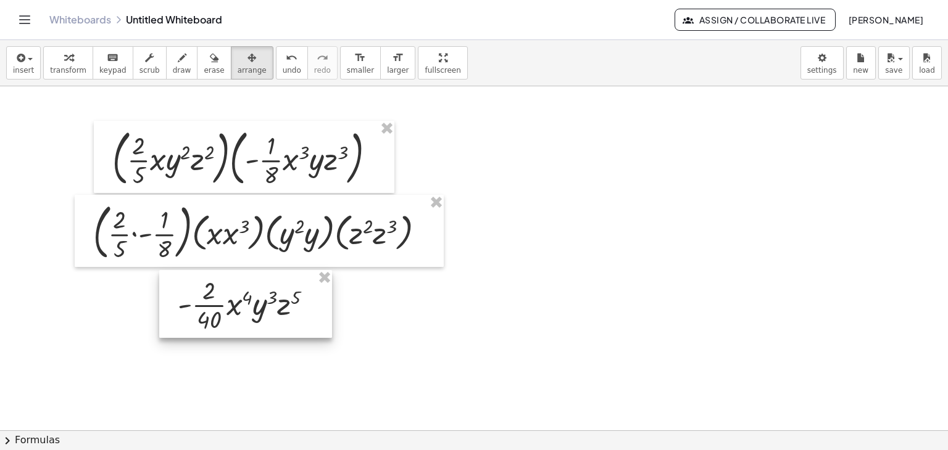
drag, startPoint x: 647, startPoint y: 182, endPoint x: 268, endPoint y: 331, distance: 406.6
click at [268, 331] on div at bounding box center [245, 304] width 173 height 68
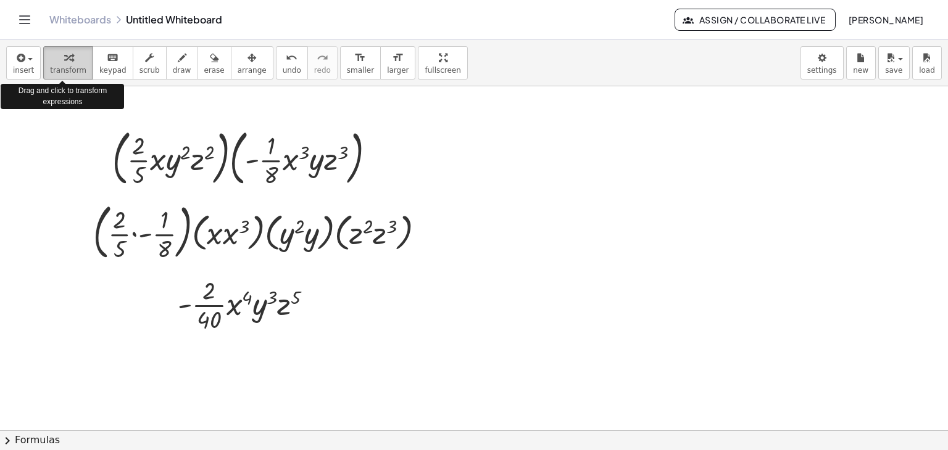
click at [65, 56] on icon "button" at bounding box center [68, 58] width 9 height 15
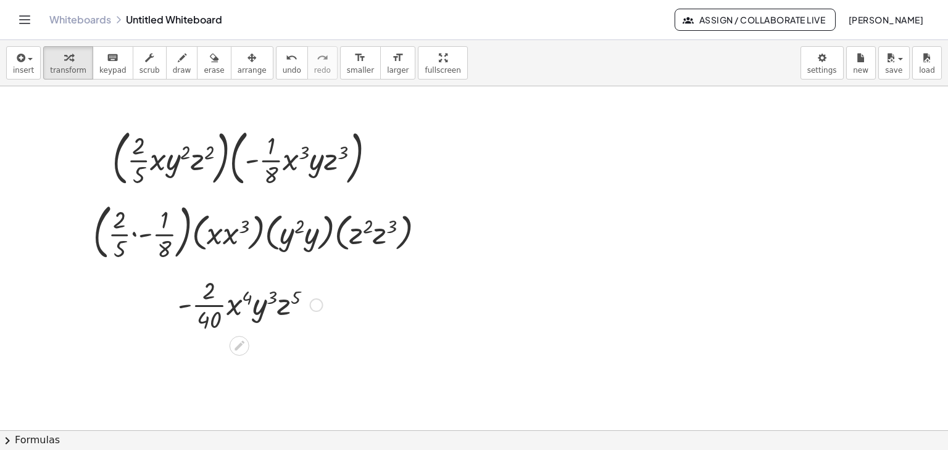
click at [320, 307] on div at bounding box center [317, 306] width 14 height 14
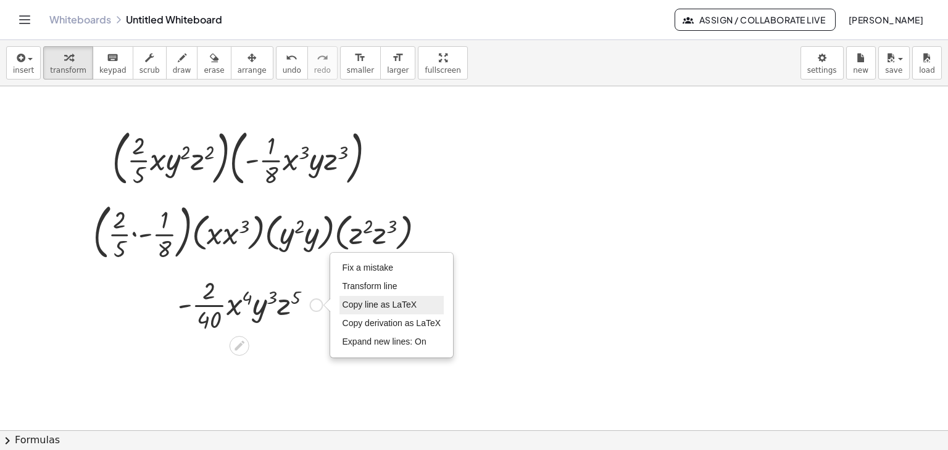
click at [388, 312] on li "Copy line as LaTeX" at bounding box center [391, 305] width 105 height 19
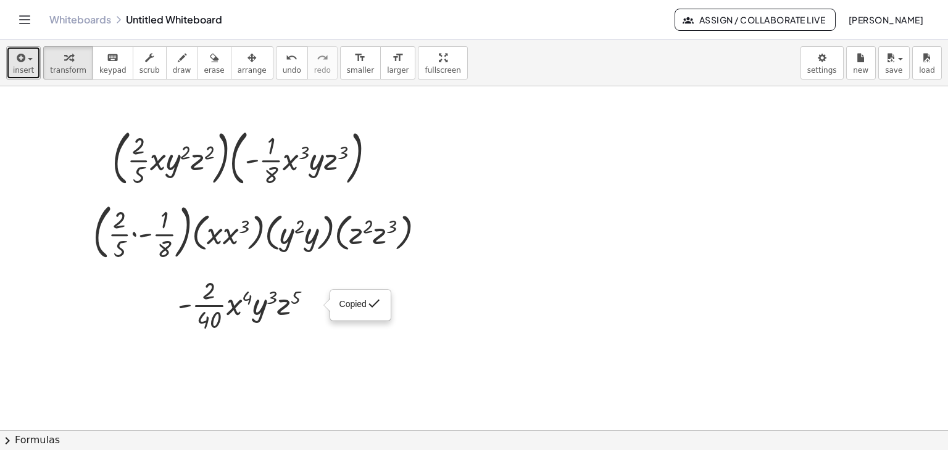
click at [23, 70] on span "insert" at bounding box center [23, 70] width 21 height 9
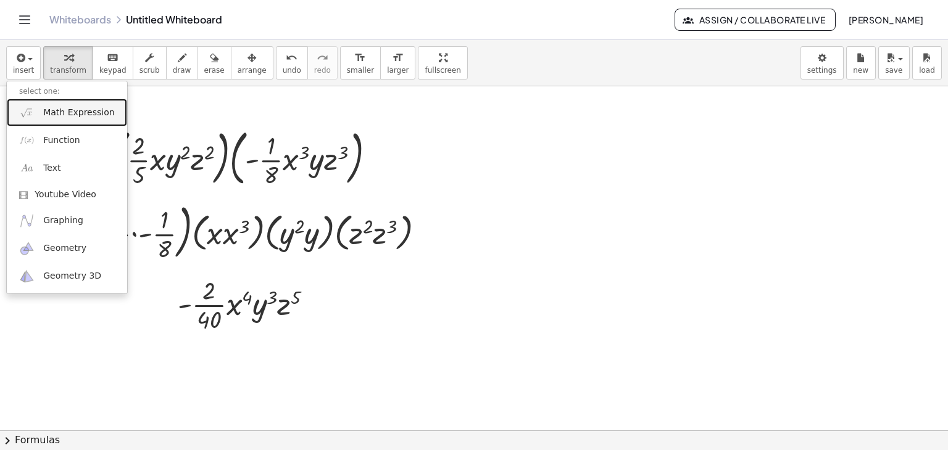
click at [72, 117] on span "Math Expression" at bounding box center [78, 113] width 71 height 12
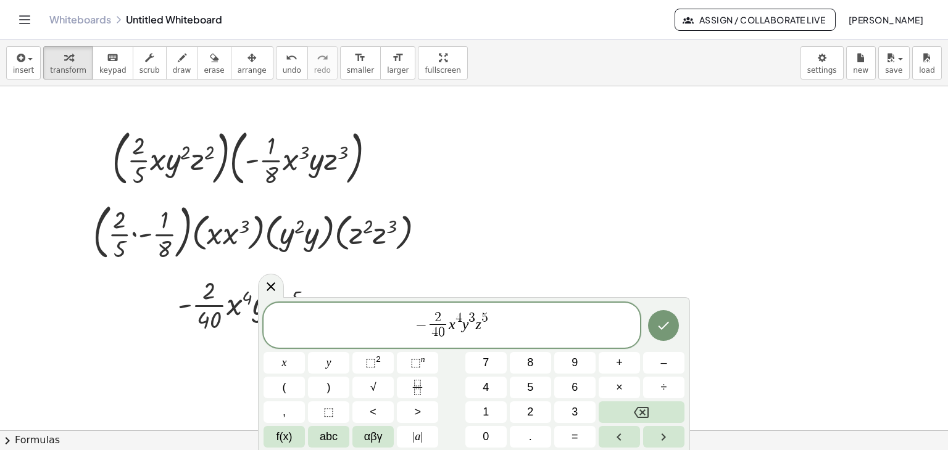
click at [440, 318] on span "2" at bounding box center [437, 319] width 16 height 14
click at [668, 329] on icon "Done" at bounding box center [663, 325] width 15 height 15
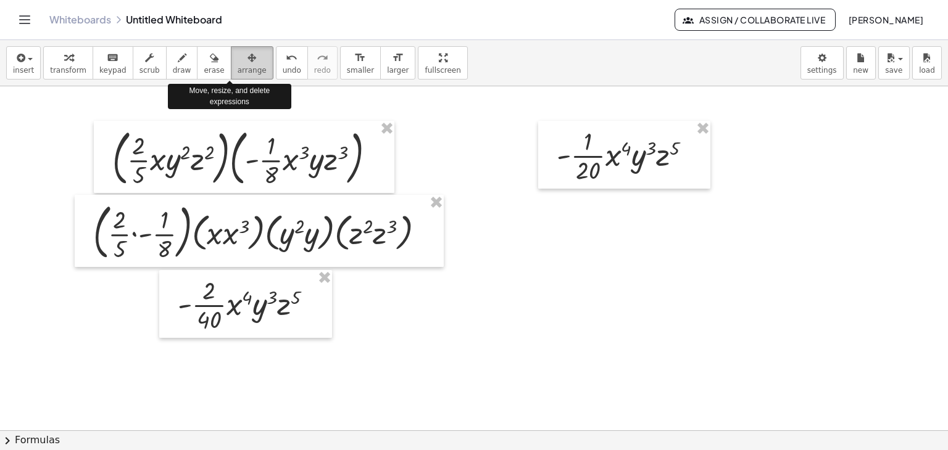
click at [247, 57] on icon "button" at bounding box center [251, 58] width 9 height 15
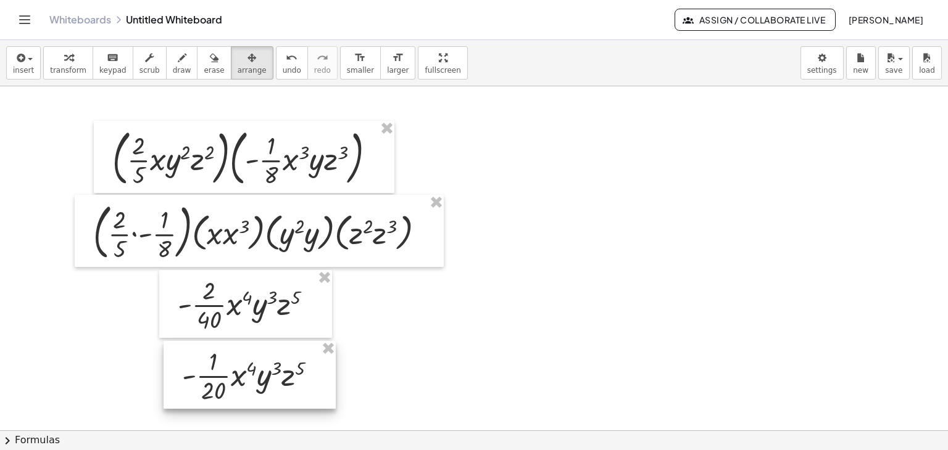
drag, startPoint x: 625, startPoint y: 169, endPoint x: 250, endPoint y: 390, distance: 435.3
click at [250, 390] on div at bounding box center [249, 375] width 172 height 68
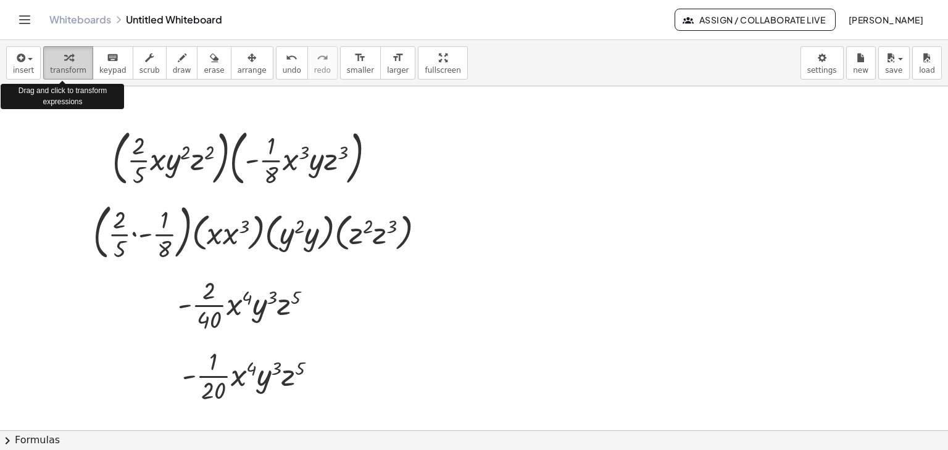
click at [50, 62] on div "button" at bounding box center [68, 57] width 36 height 15
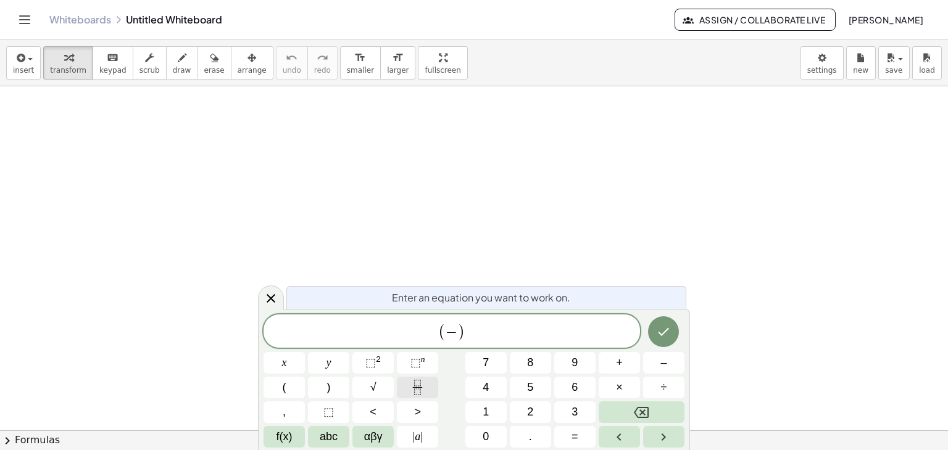
click at [414, 388] on icon "Fraction" at bounding box center [417, 387] width 15 height 15
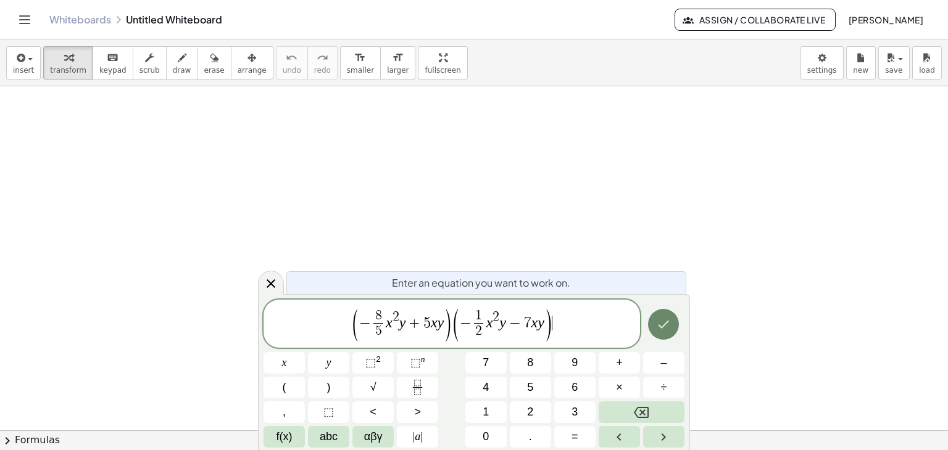
click at [661, 326] on icon "Done" at bounding box center [663, 324] width 15 height 15
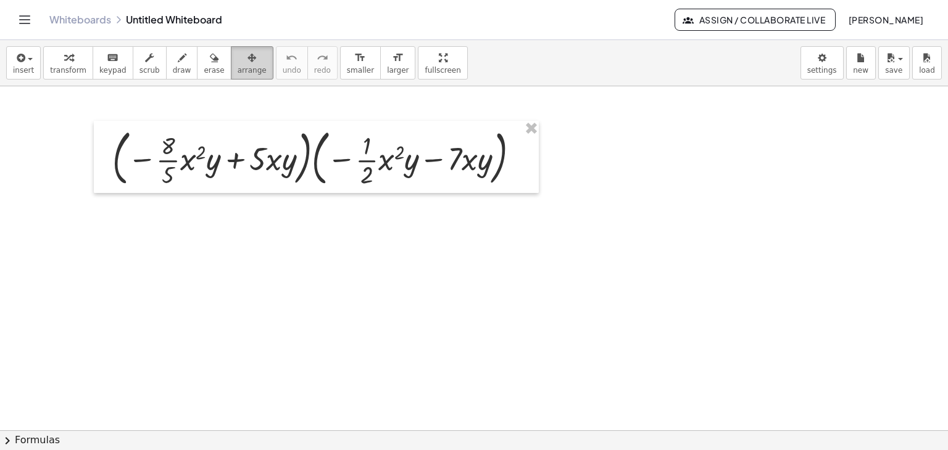
click at [238, 66] on span "arrange" at bounding box center [252, 70] width 29 height 9
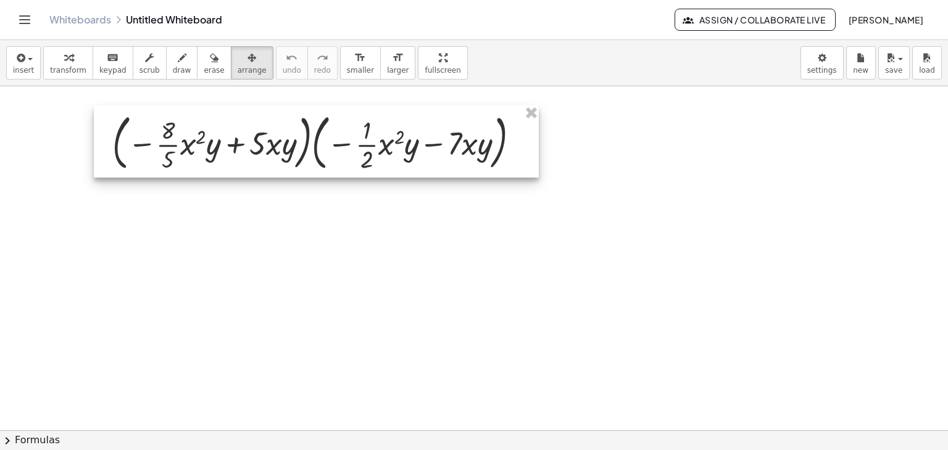
drag, startPoint x: 247, startPoint y: 156, endPoint x: 247, endPoint y: 141, distance: 15.4
click at [247, 141] on div at bounding box center [316, 141] width 445 height 73
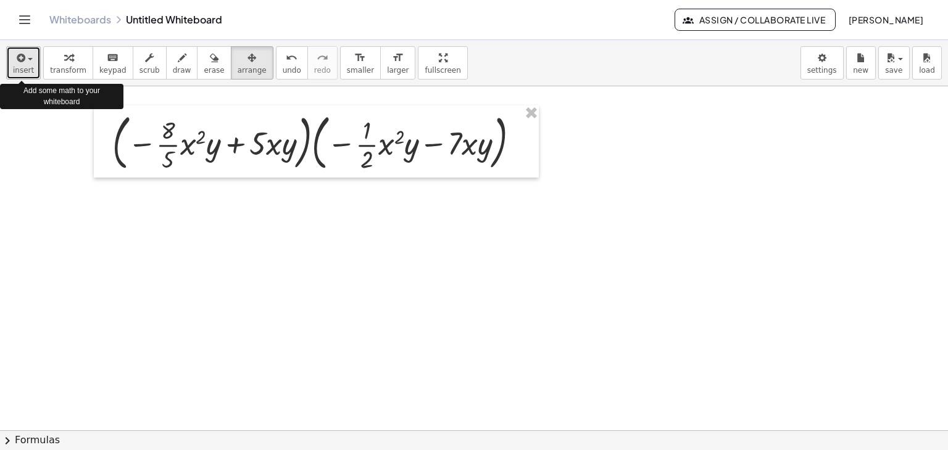
click at [30, 69] on span "insert" at bounding box center [23, 70] width 21 height 9
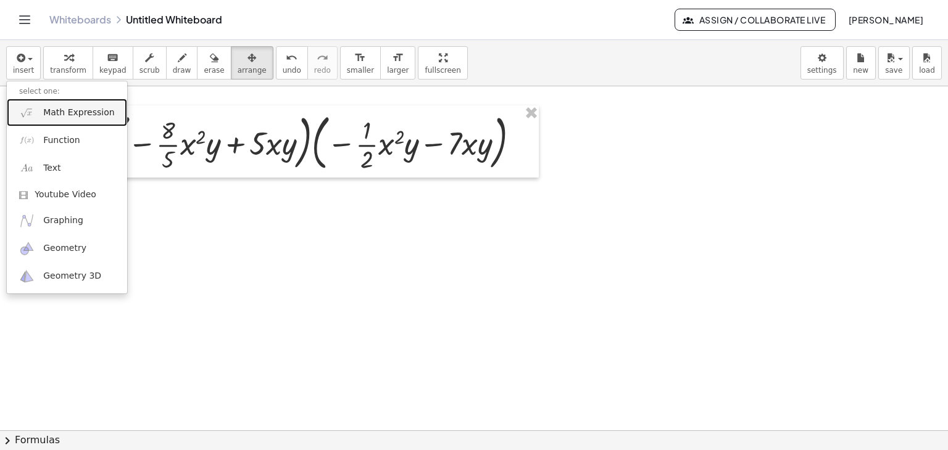
click at [67, 108] on span "Math Expression" at bounding box center [78, 113] width 71 height 12
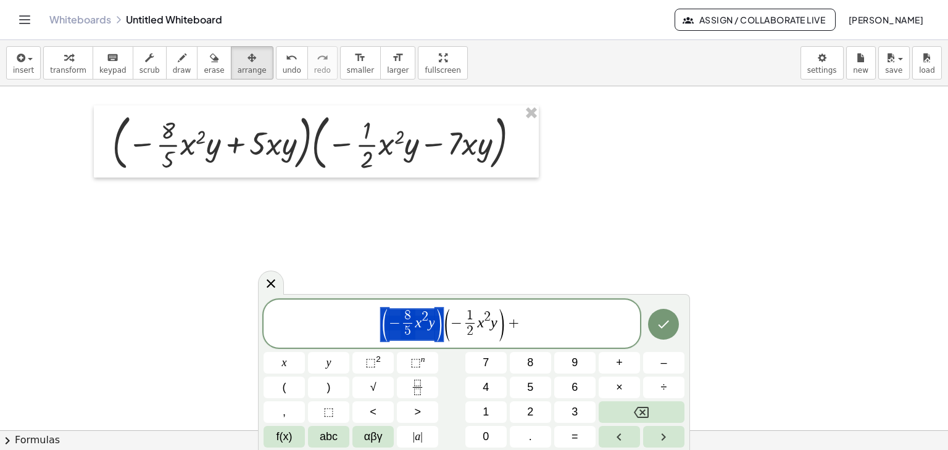
drag, startPoint x: 441, startPoint y: 326, endPoint x: 397, endPoint y: 324, distance: 43.9
click at [533, 329] on span "( − 8 5 ​ x 2 y ) ( − 1 2 ​ x 2 y ) + ​" at bounding box center [451, 324] width 376 height 35
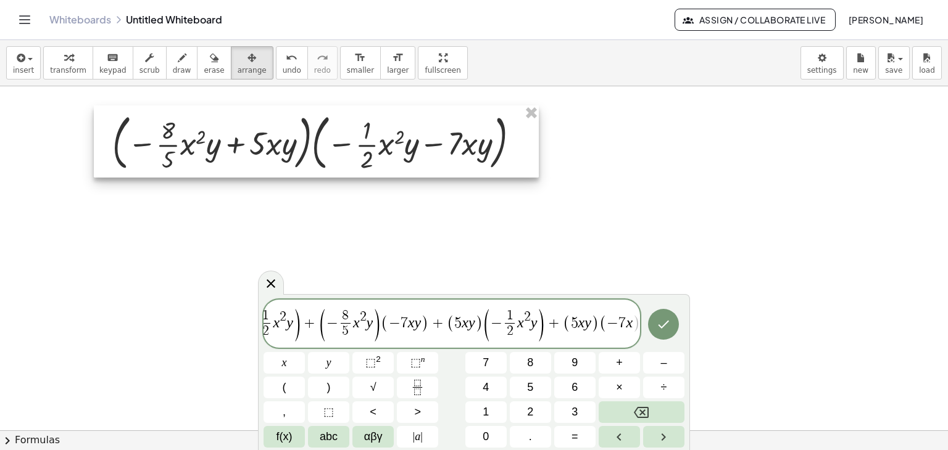
scroll to position [0, 95]
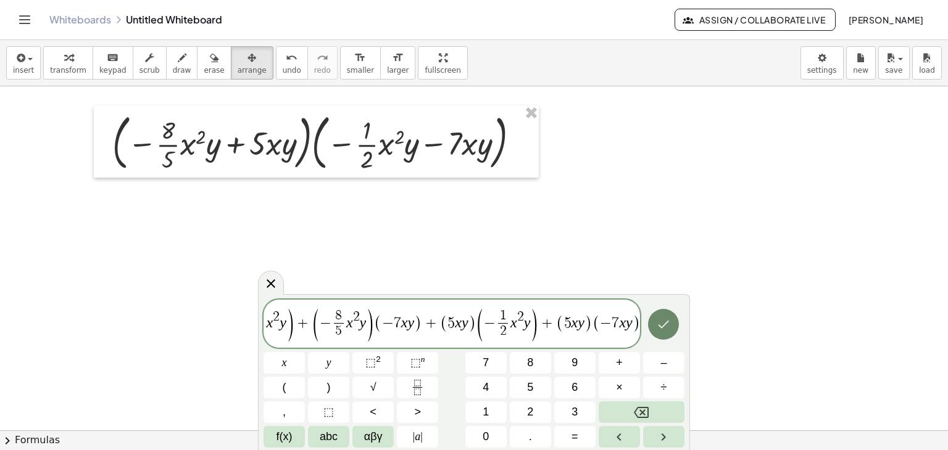
click at [664, 321] on icon "Done" at bounding box center [663, 324] width 15 height 15
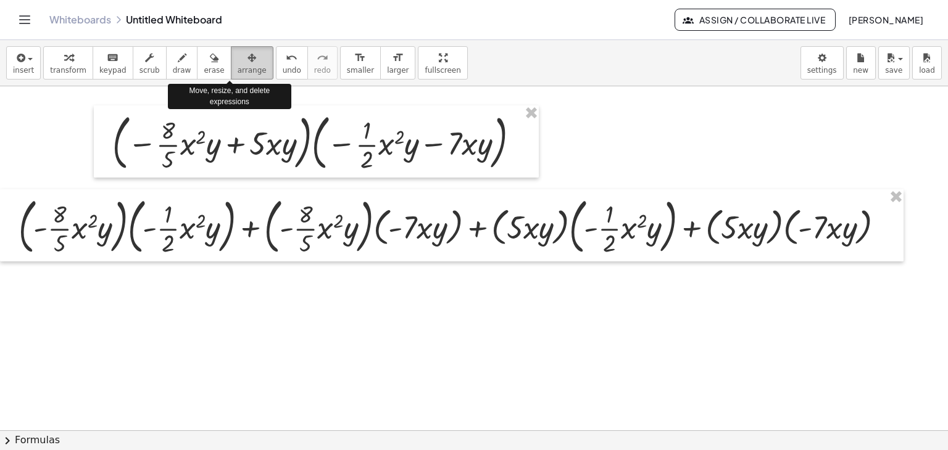
click at [238, 60] on div "button" at bounding box center [252, 57] width 29 height 15
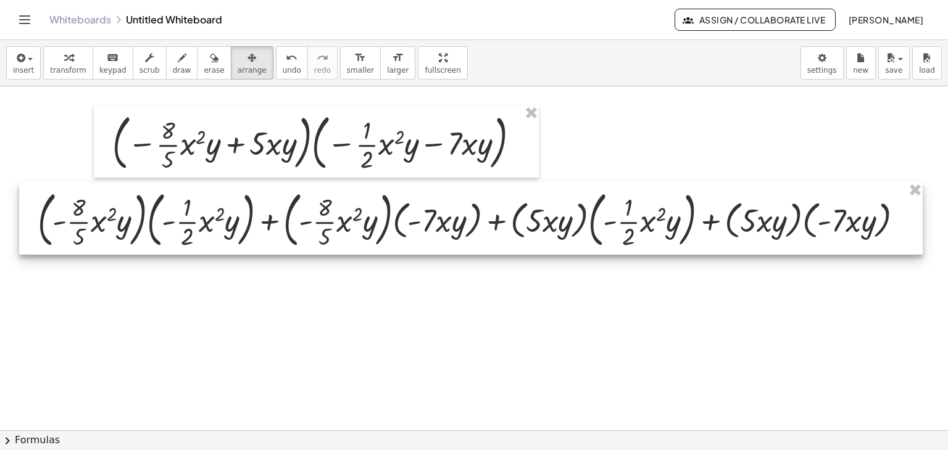
drag, startPoint x: 314, startPoint y: 234, endPoint x: 333, endPoint y: 227, distance: 20.5
click at [333, 227] on div at bounding box center [470, 219] width 903 height 73
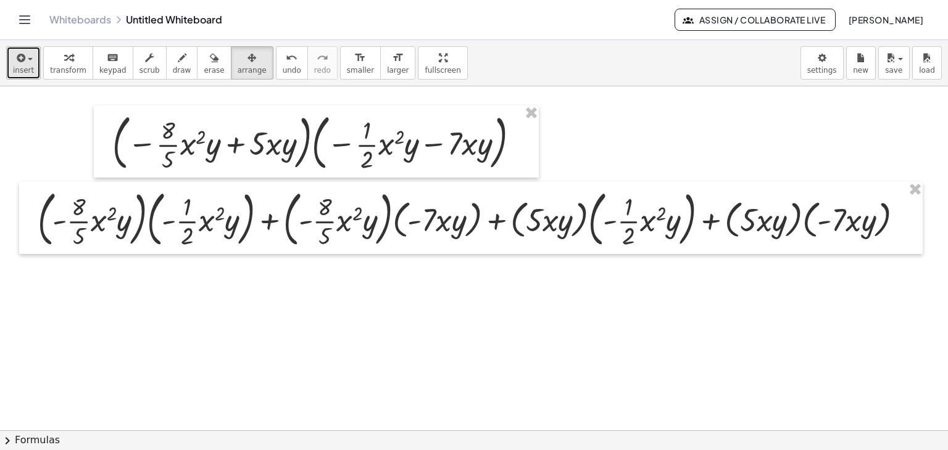
click at [31, 59] on button "insert" at bounding box center [23, 62] width 35 height 33
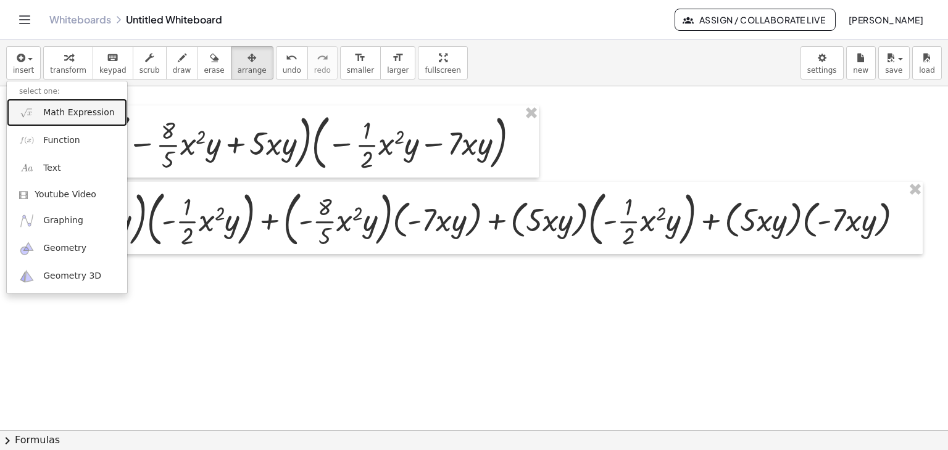
click at [40, 117] on link "Math Expression" at bounding box center [67, 113] width 120 height 28
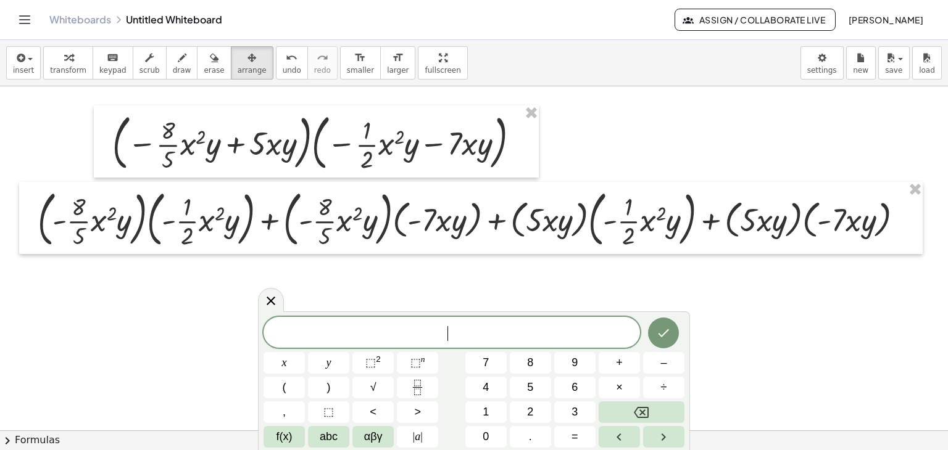
scroll to position [0, 0]
click at [414, 383] on icon "Fraction" at bounding box center [417, 387] width 15 height 15
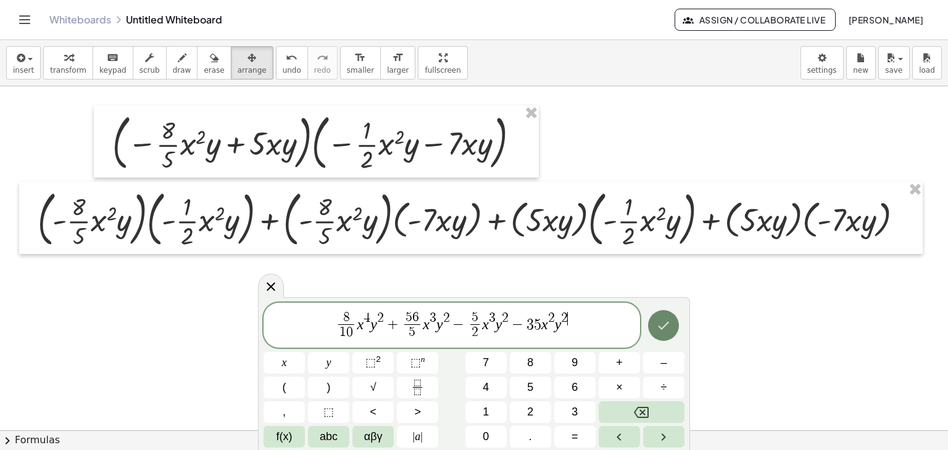
click at [667, 327] on icon "Done" at bounding box center [663, 325] width 15 height 15
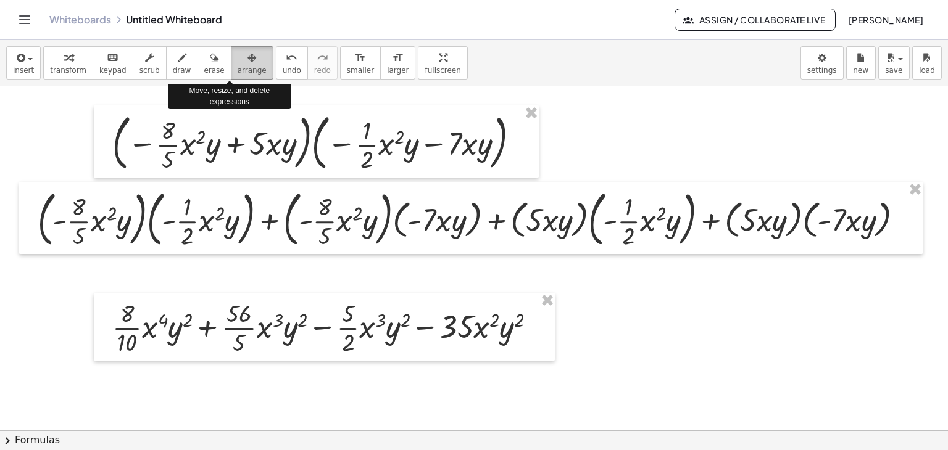
click at [238, 67] on span "arrange" at bounding box center [252, 70] width 29 height 9
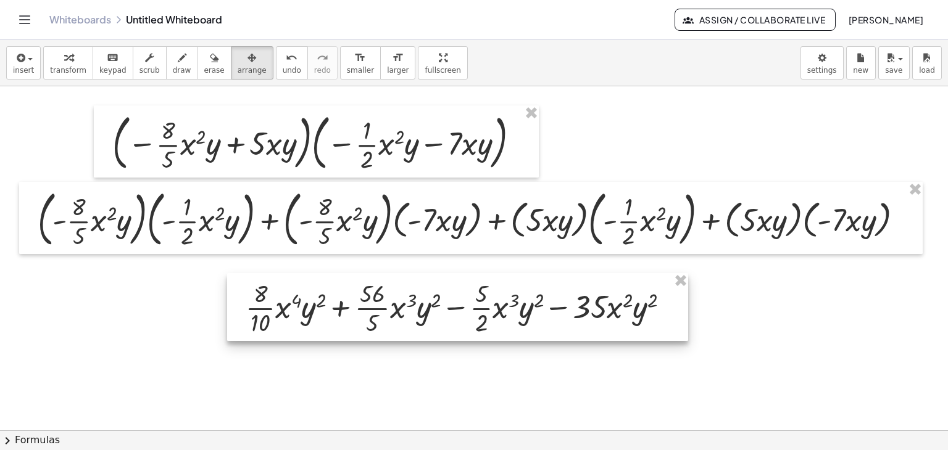
drag, startPoint x: 341, startPoint y: 346, endPoint x: 474, endPoint y: 326, distance: 134.7
click at [474, 326] on div at bounding box center [457, 307] width 461 height 68
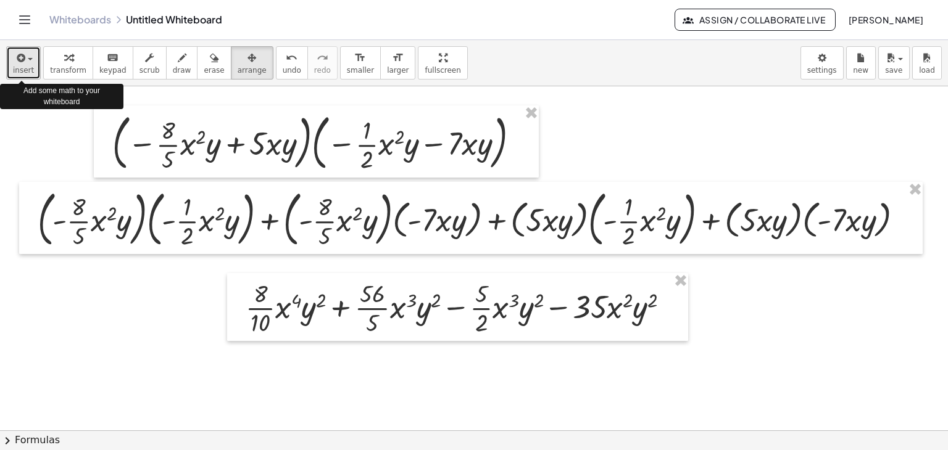
click at [30, 64] on div "button" at bounding box center [23, 57] width 21 height 15
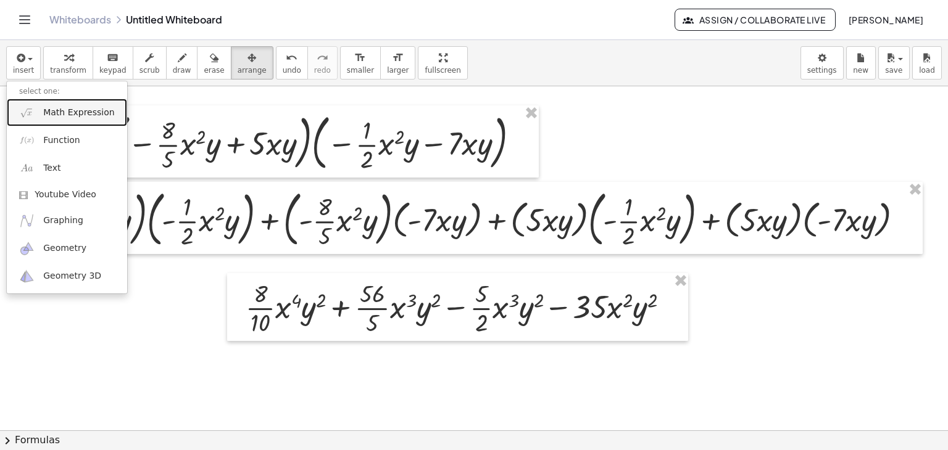
click at [44, 115] on span "Math Expression" at bounding box center [78, 113] width 71 height 12
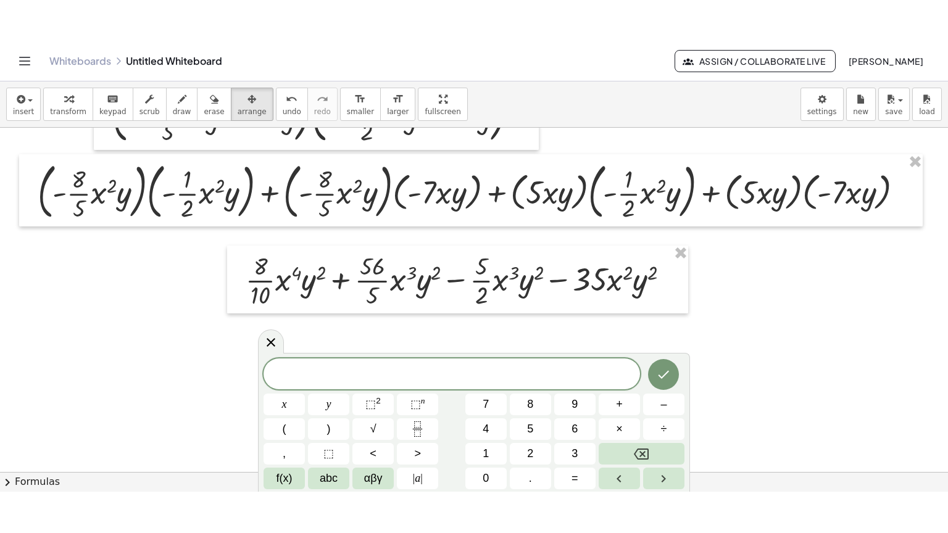
scroll to position [73, 0]
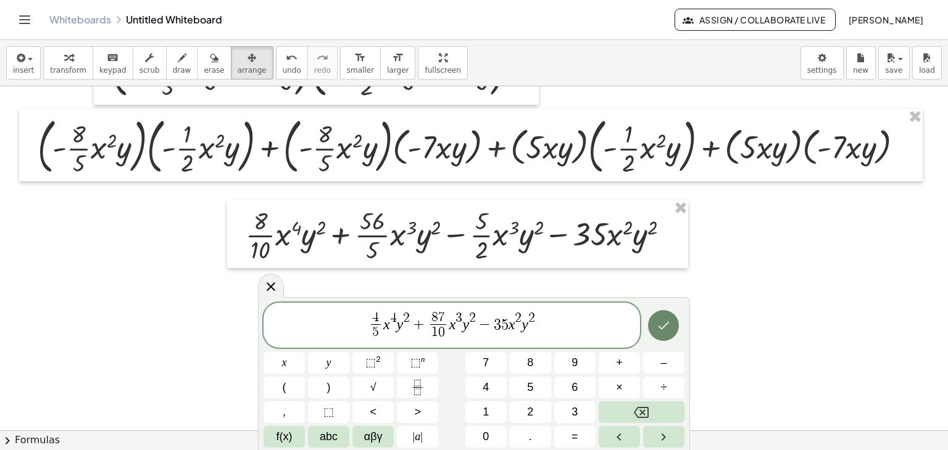
click at [664, 327] on icon "Done" at bounding box center [663, 326] width 11 height 8
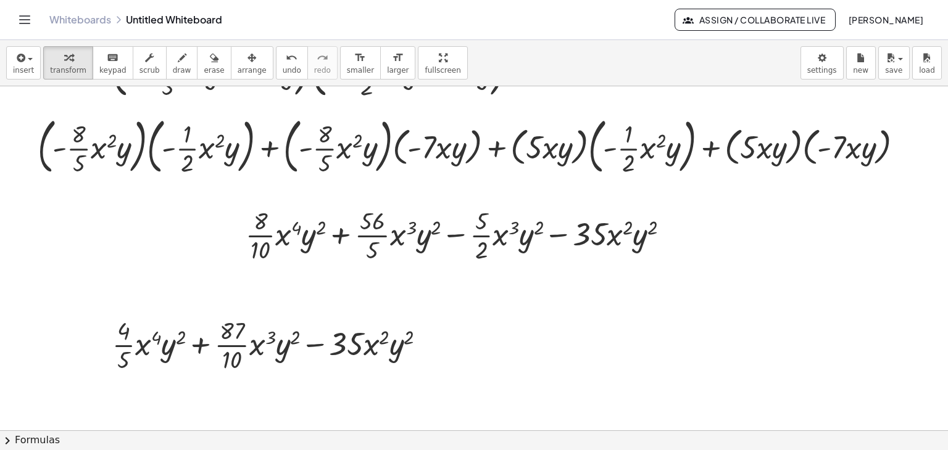
click at [664, 327] on div at bounding box center [474, 398] width 948 height 769
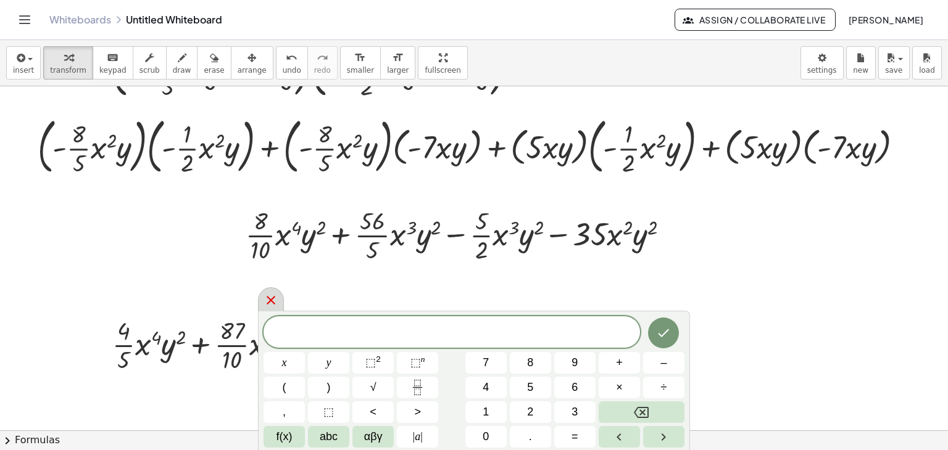
click at [273, 298] on icon at bounding box center [271, 300] width 9 height 9
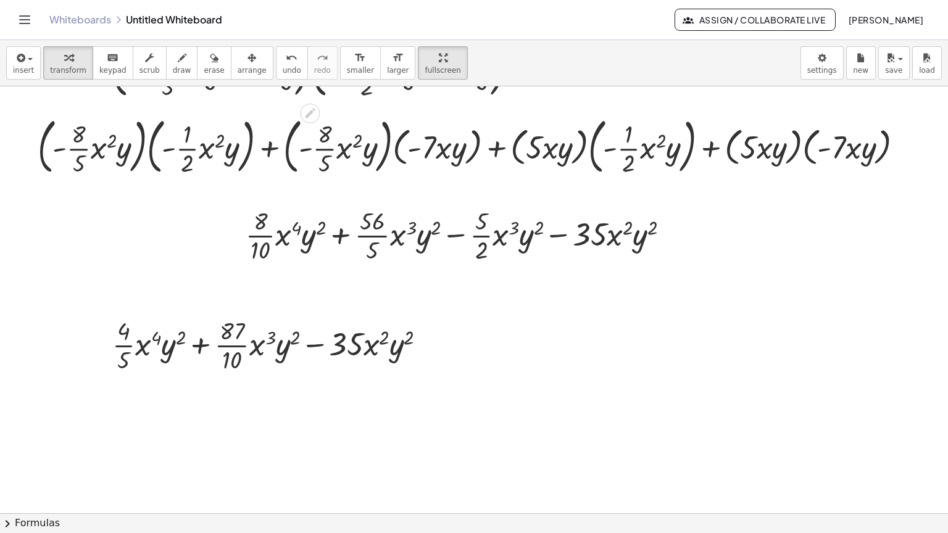
drag, startPoint x: 395, startPoint y: 56, endPoint x: 328, endPoint y: 350, distance: 302.6
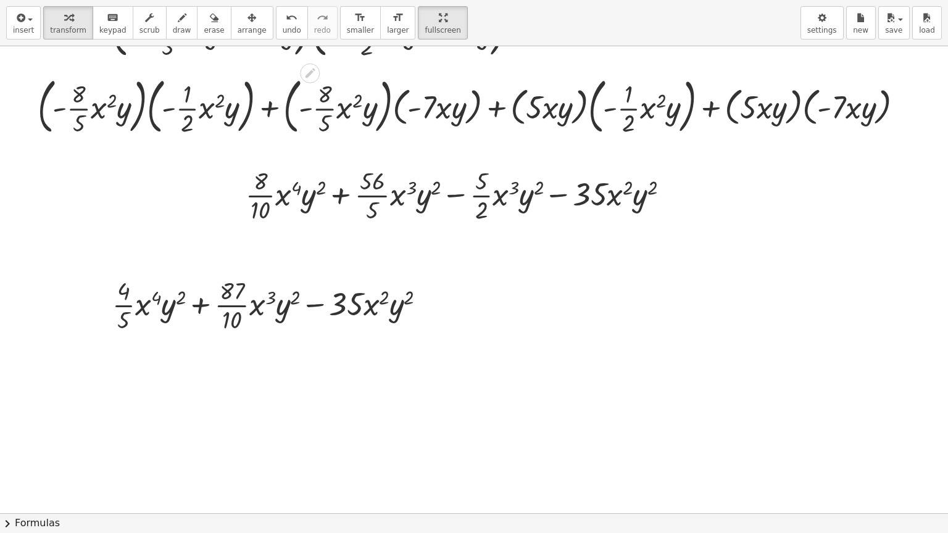
click at [395, 109] on div "insert select one: Math Expression Function Text Youtube Video Graphing Geometr…" at bounding box center [474, 266] width 948 height 533
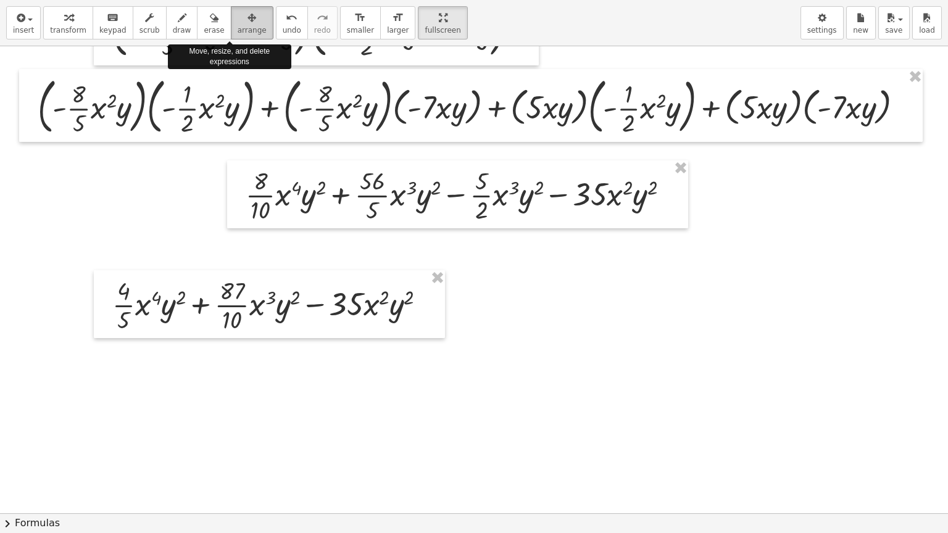
click at [247, 22] on icon "button" at bounding box center [251, 17] width 9 height 15
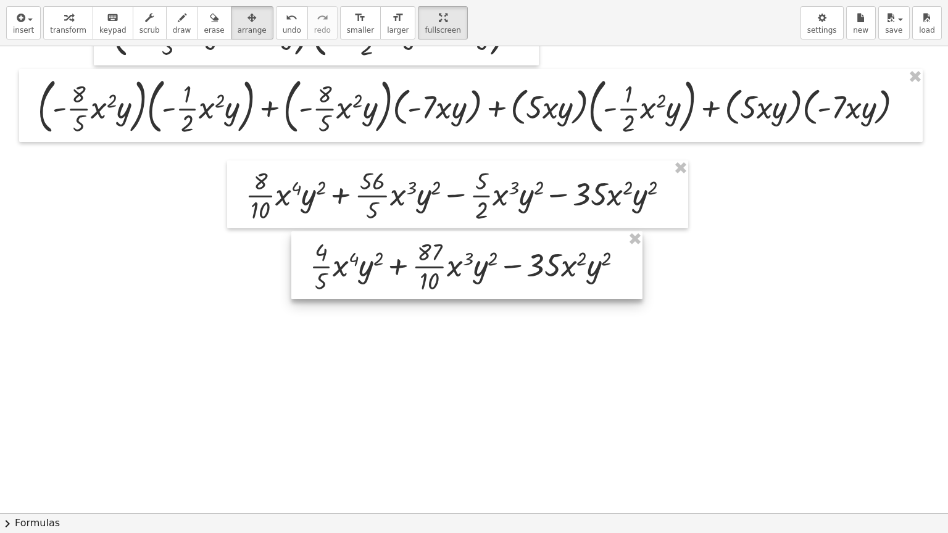
drag, startPoint x: 291, startPoint y: 320, endPoint x: 488, endPoint y: 281, distance: 201.2
click at [488, 281] on div at bounding box center [466, 265] width 351 height 68
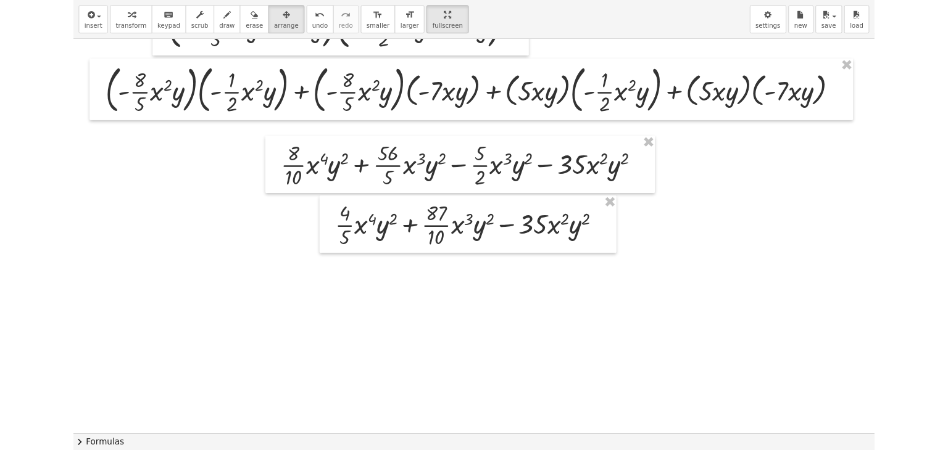
scroll to position [0, 0]
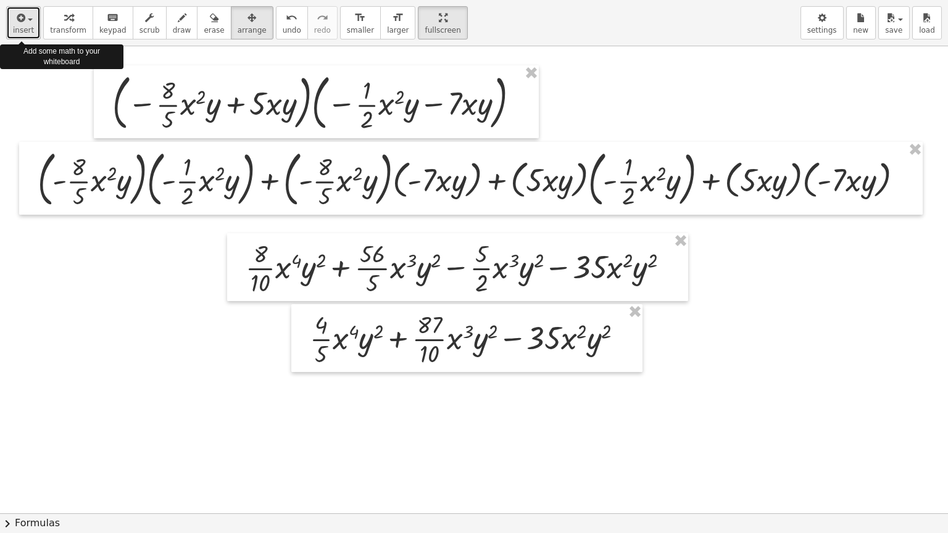
click at [26, 28] on span "insert" at bounding box center [23, 30] width 21 height 9
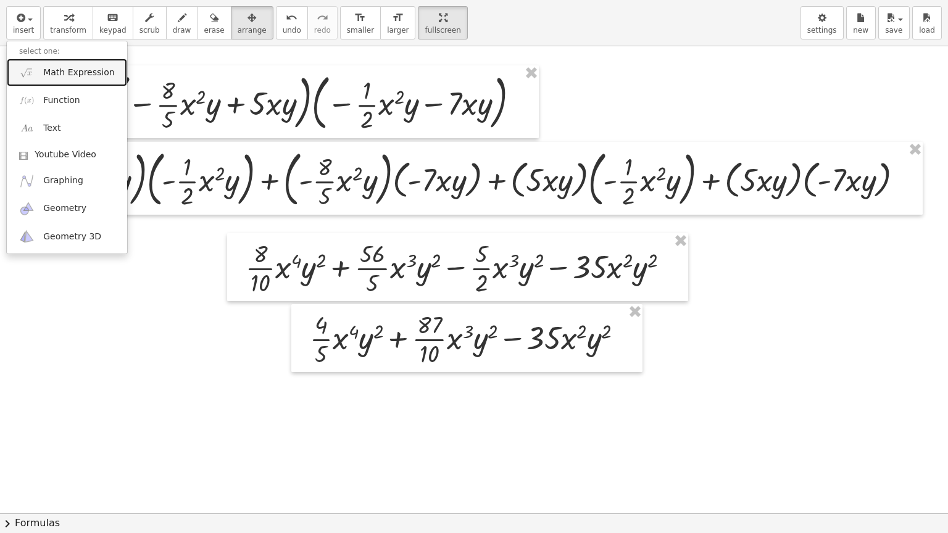
click at [57, 70] on span "Math Expression" at bounding box center [78, 73] width 71 height 12
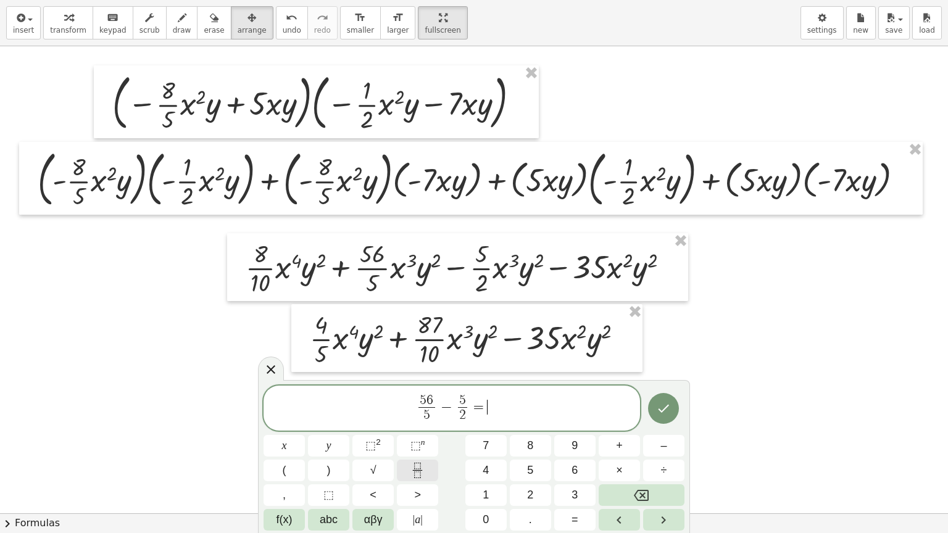
click at [410, 450] on button "Fraction" at bounding box center [417, 471] width 41 height 22
click at [661, 412] on icon "Done" at bounding box center [663, 408] width 15 height 15
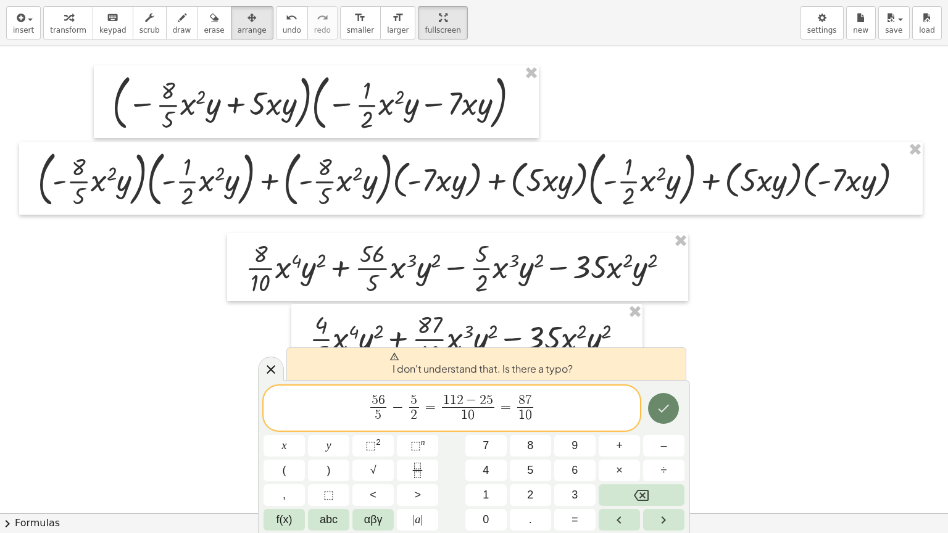
click at [661, 413] on icon "Done" at bounding box center [663, 408] width 15 height 15
click at [658, 405] on icon "Done" at bounding box center [663, 408] width 15 height 15
click at [534, 407] on div "5 6 5 ​ − 5 2 ​ = 1 1 2 − 2 5 1 0 ​ = 8 7 1 0 ​ ​ x y ⬚ 2 ⬚ n 7 8 9 + – ( ) √ 4…" at bounding box center [473, 459] width 421 height 146
click at [534, 407] on span "5 6 5 ​ − 5 2 ​ = 1 1 2 − 2 5 1 0 ​ = 8 7 1 0 ​ ​" at bounding box center [451, 409] width 376 height 33
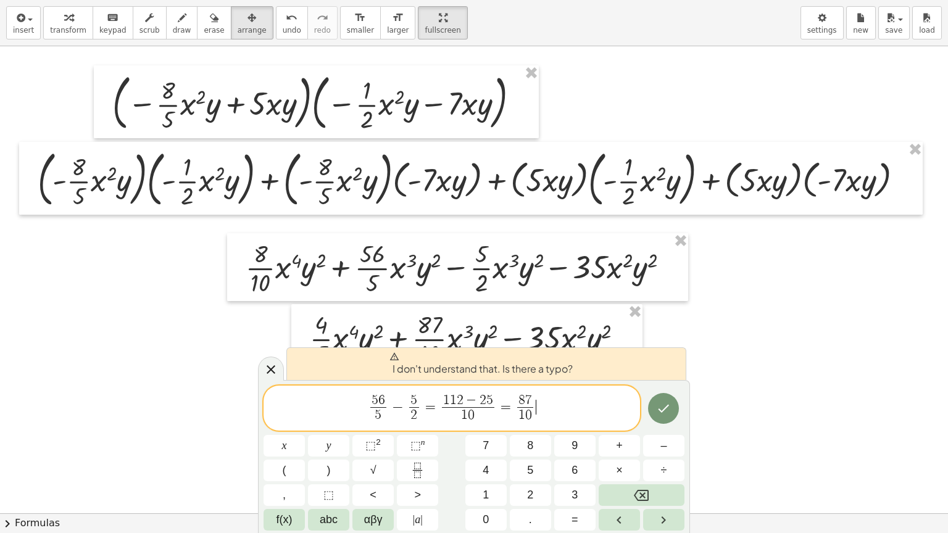
click at [548, 407] on span "5 6 5 ​ − 5 2 ​ = 1 1 2 − 2 5 1 0 ​ = 8 7 1 0 ​ ​" at bounding box center [451, 409] width 376 height 33
click at [556, 405] on span "5 6 5 ​ − 5 2 ​ = 1 1 2 − 2 5 1 0 ​ = 8 7 1 0 ​ ​" at bounding box center [451, 409] width 376 height 33
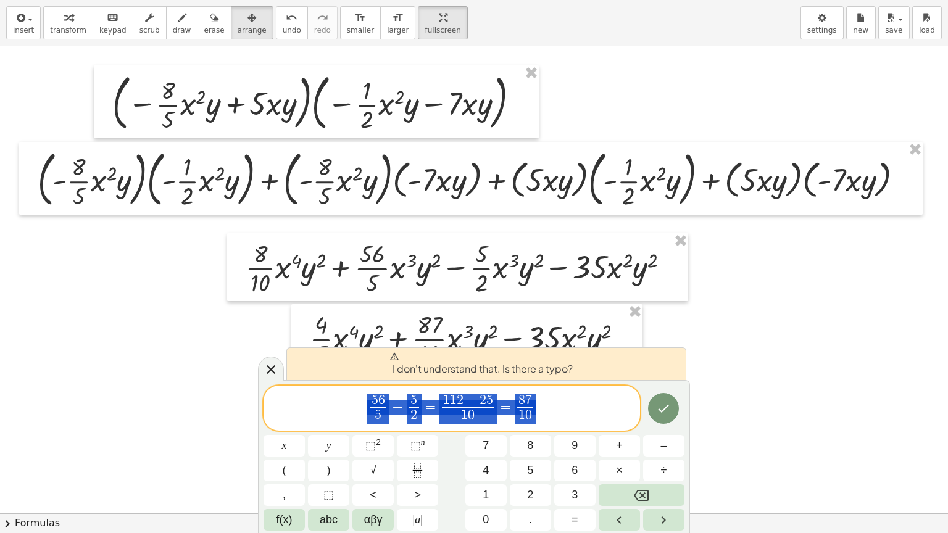
drag, startPoint x: 370, startPoint y: 405, endPoint x: 564, endPoint y: 418, distance: 194.2
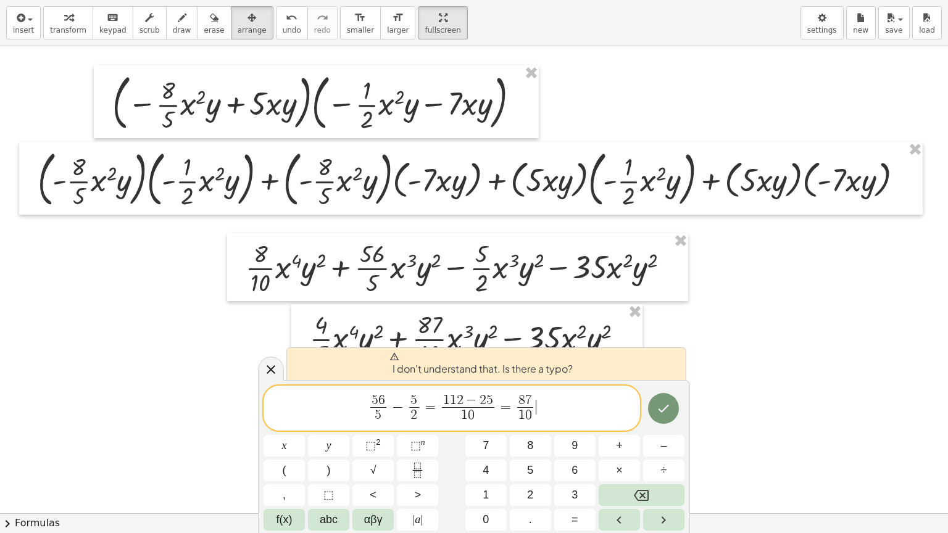
click at [565, 418] on span "5 6 5 ​ − 5 2 ​ = 1 1 2 − 2 5 1 0 ​ = 8 7 1 0 ​ ​" at bounding box center [451, 409] width 376 height 33
click at [746, 399] on div at bounding box center [474, 513] width 948 height 934
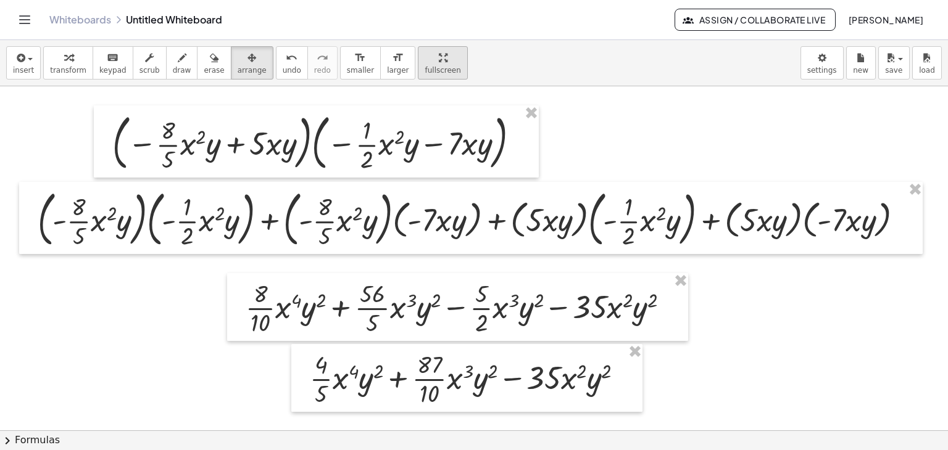
click at [424, 61] on div "button" at bounding box center [442, 57] width 36 height 15
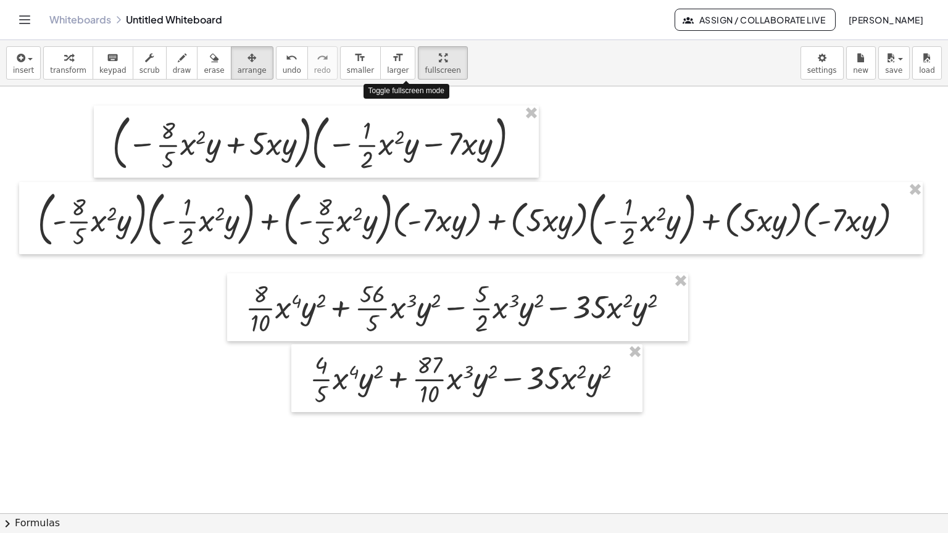
drag, startPoint x: 415, startPoint y: 61, endPoint x: 415, endPoint y: 115, distance: 53.7
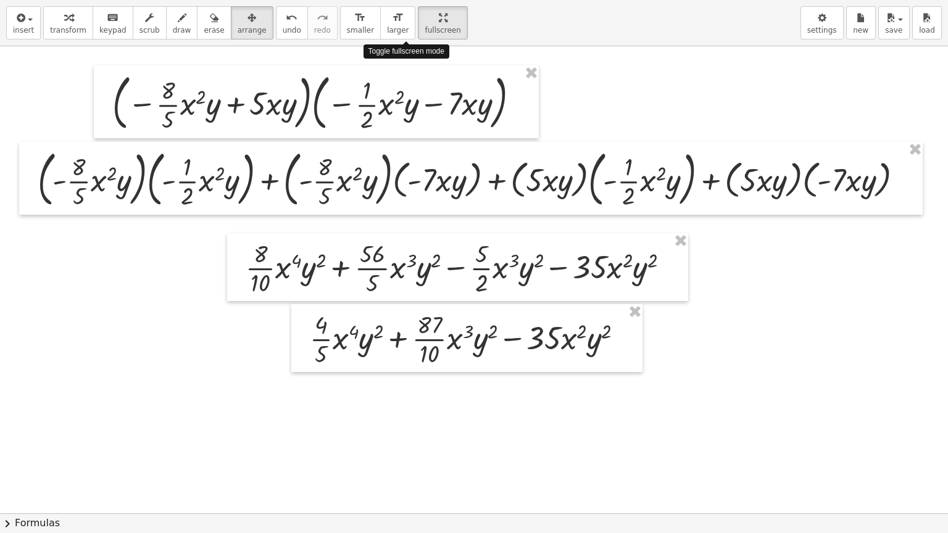
click at [415, 115] on div "insert select one: Math Expression Function Text Youtube Video Graphing Geometr…" at bounding box center [474, 266] width 948 height 533
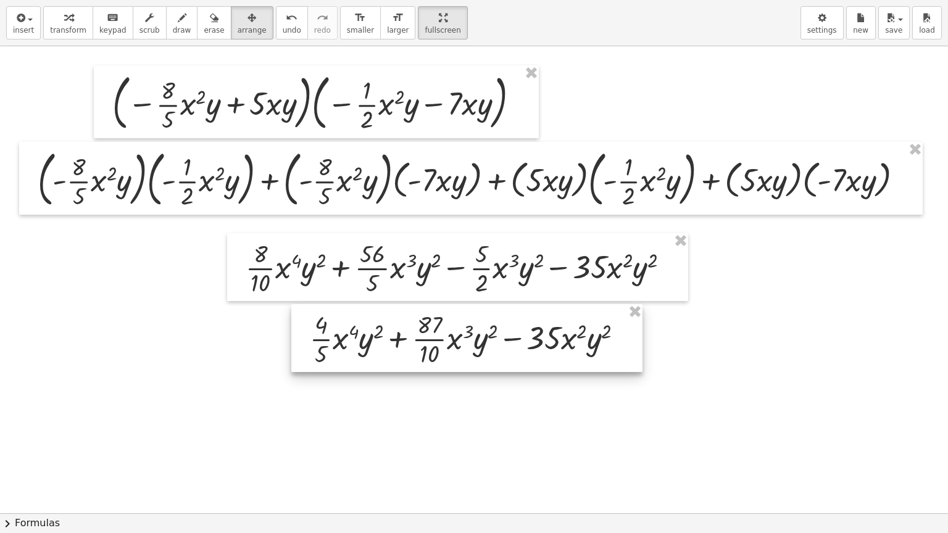
drag, startPoint x: 628, startPoint y: 384, endPoint x: 319, endPoint y: 165, distance: 378.5
click at [319, 165] on div "· ( − · · 8 · 5 · x 2 · y + · 5 · x · y ) · ( − · · 1 · 2 · x 2 · y − · 7 · x ·…" at bounding box center [474, 513] width 948 height 934
click at [225, 39] on div "insert select one: Math Expression Function Text Youtube Video Graphing Geometr…" at bounding box center [474, 23] width 948 height 46
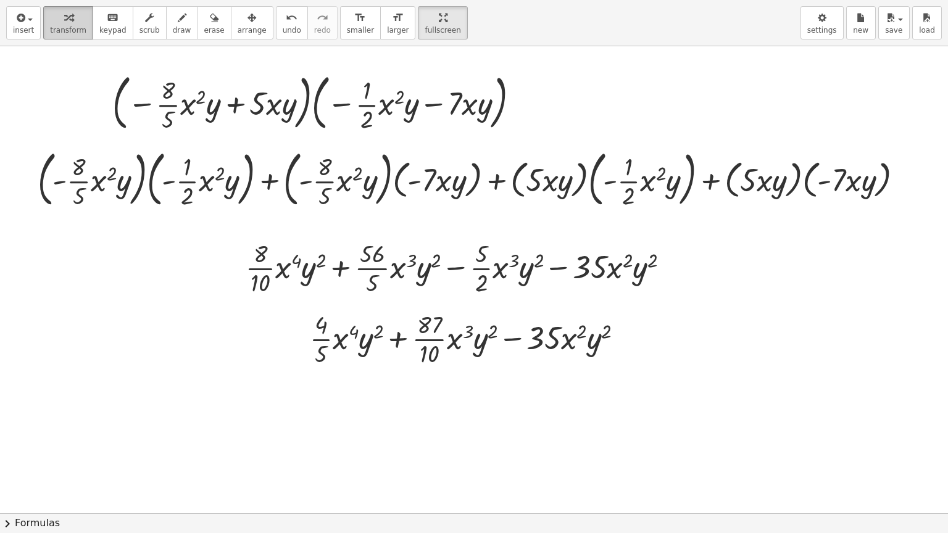
click at [68, 28] on span "transform" at bounding box center [68, 30] width 36 height 9
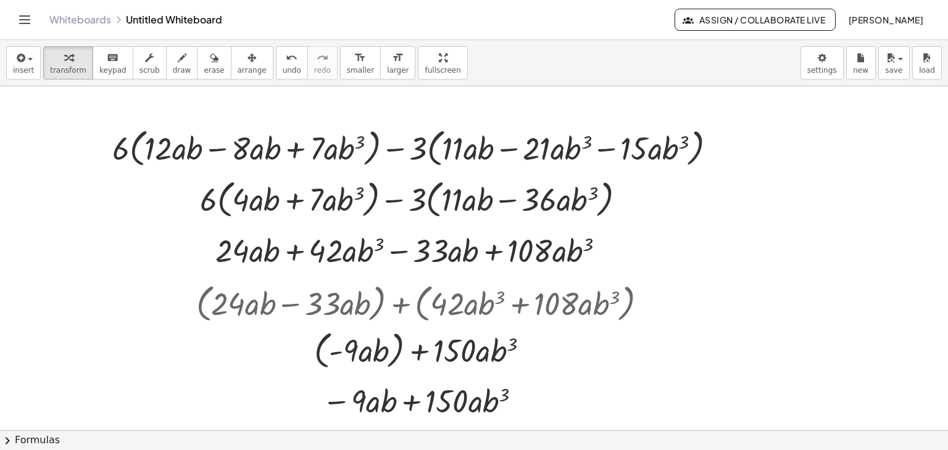
scroll to position [13, 0]
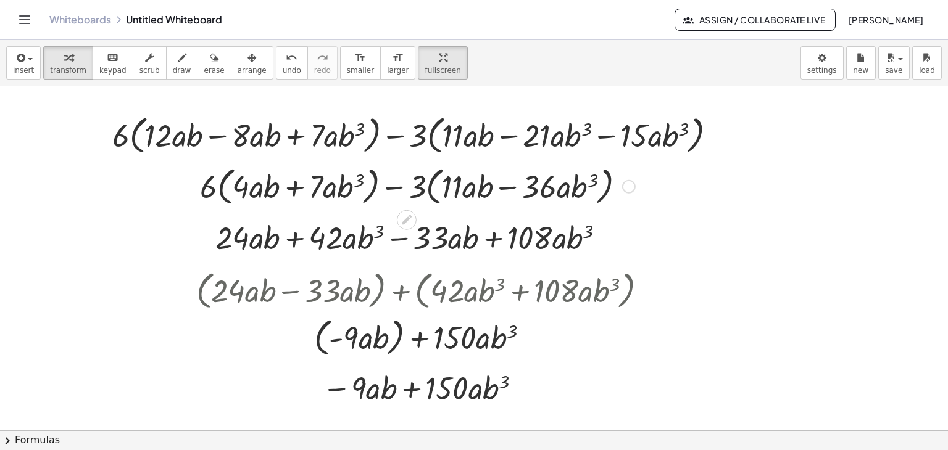
drag, startPoint x: 417, startPoint y: 65, endPoint x: 417, endPoint y: 118, distance: 53.7
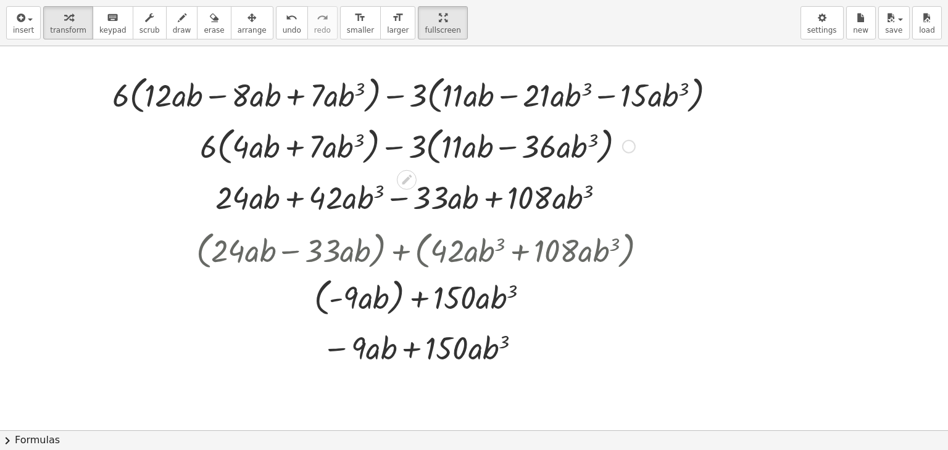
click at [417, 118] on div "insert select one: Math Expression Function Text Youtube Video Graphing Geometr…" at bounding box center [474, 225] width 948 height 450
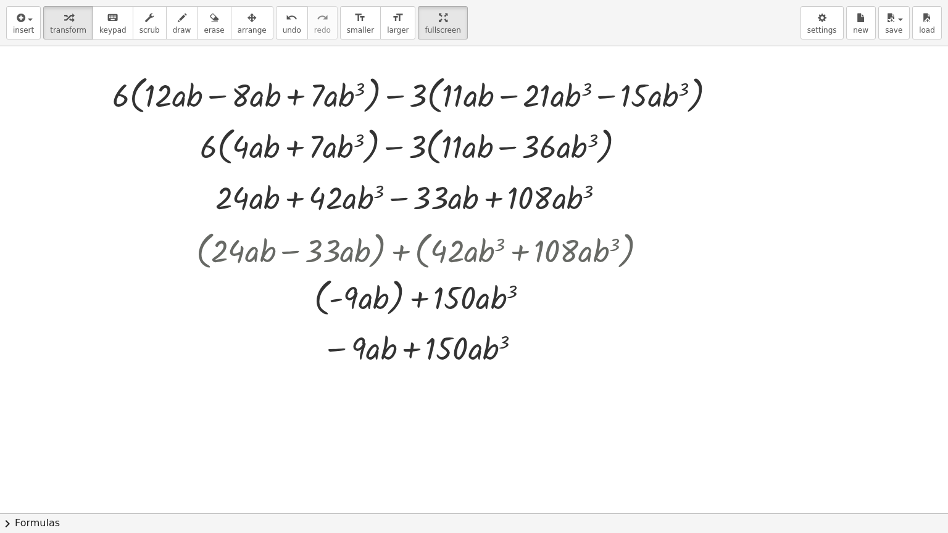
click at [146, 363] on div at bounding box center [474, 500] width 948 height 934
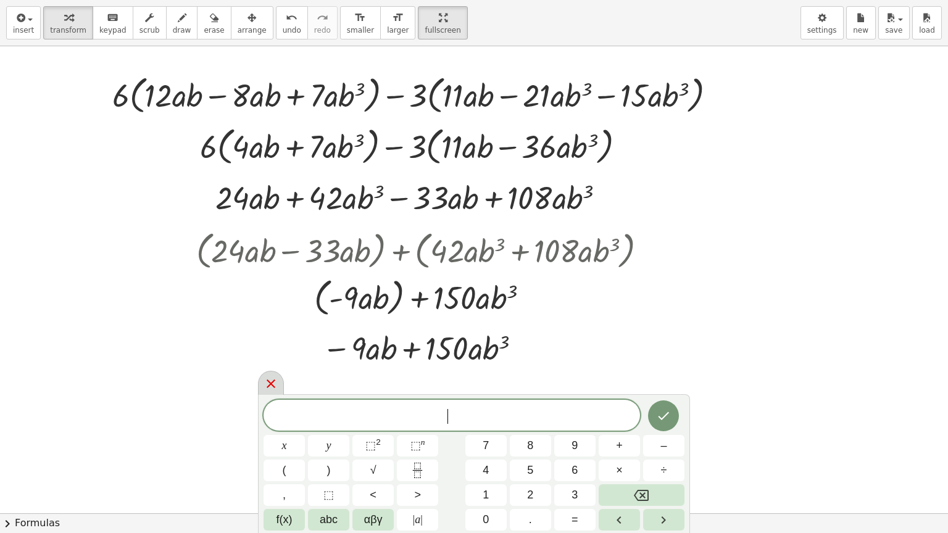
click at [265, 383] on icon at bounding box center [270, 383] width 15 height 15
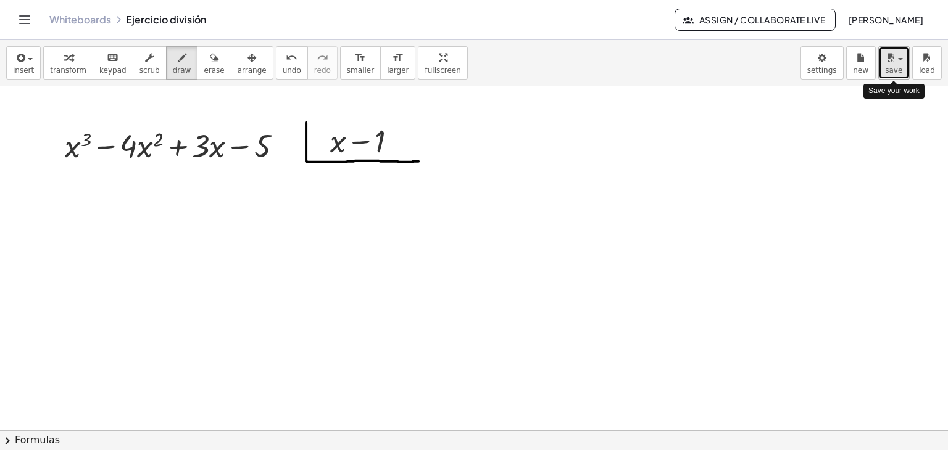
click at [888, 62] on icon "button" at bounding box center [890, 58] width 11 height 15
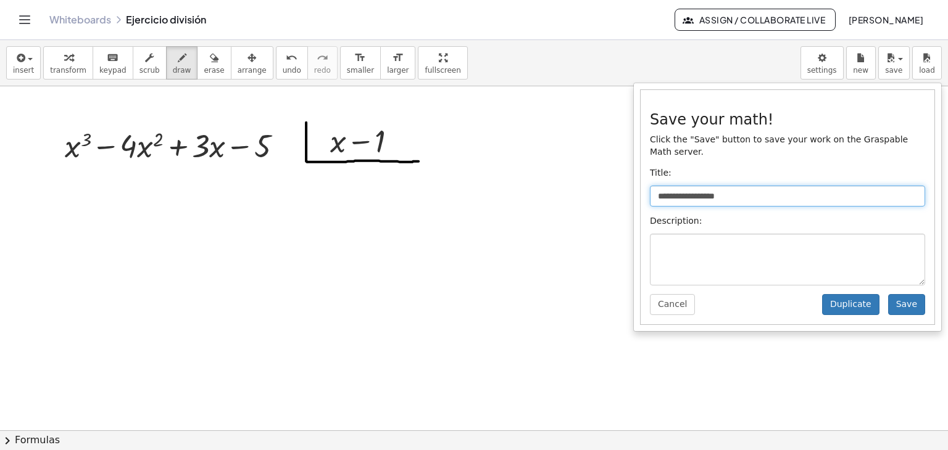
click at [798, 186] on input "**********" at bounding box center [787, 196] width 275 height 21
type input "**********"
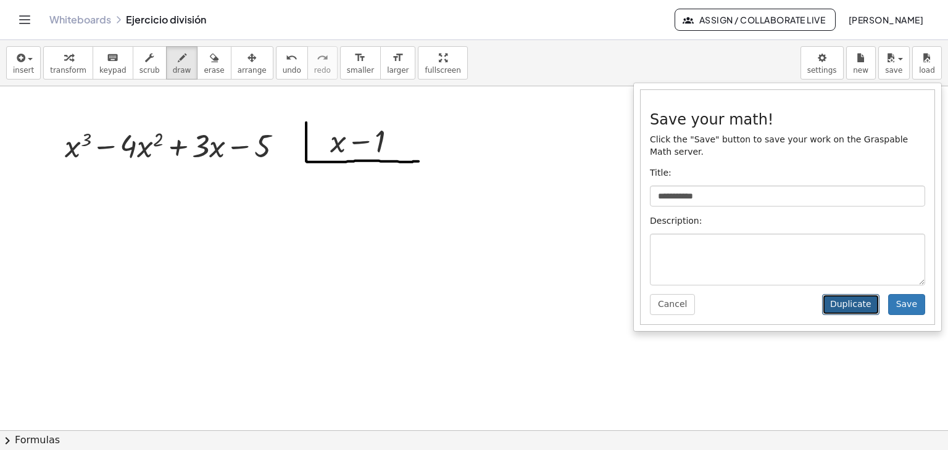
click at [850, 294] on button "Duplicate" at bounding box center [850, 304] width 57 height 21
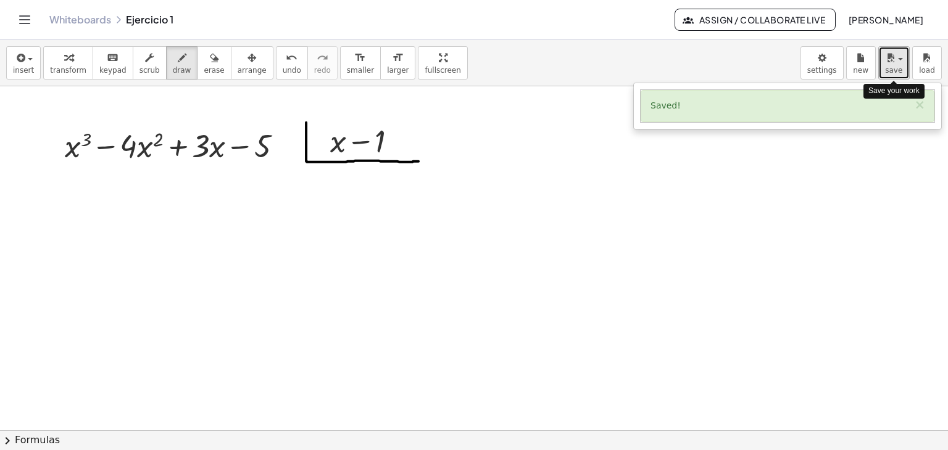
click at [895, 66] on span "save" at bounding box center [893, 70] width 17 height 9
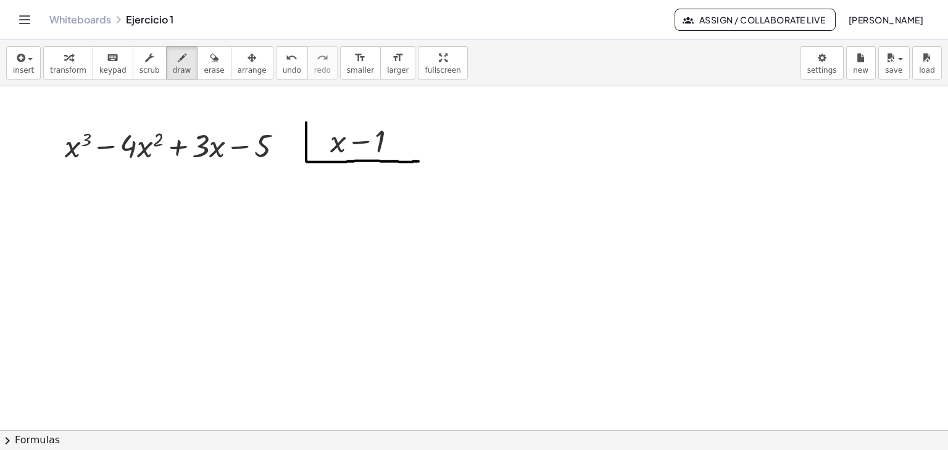
click at [891, 45] on div "insert select one: Math Expression Function Text Youtube Video Graphing Geometr…" at bounding box center [474, 63] width 948 height 46
click at [891, 59] on icon "button" at bounding box center [890, 58] width 11 height 15
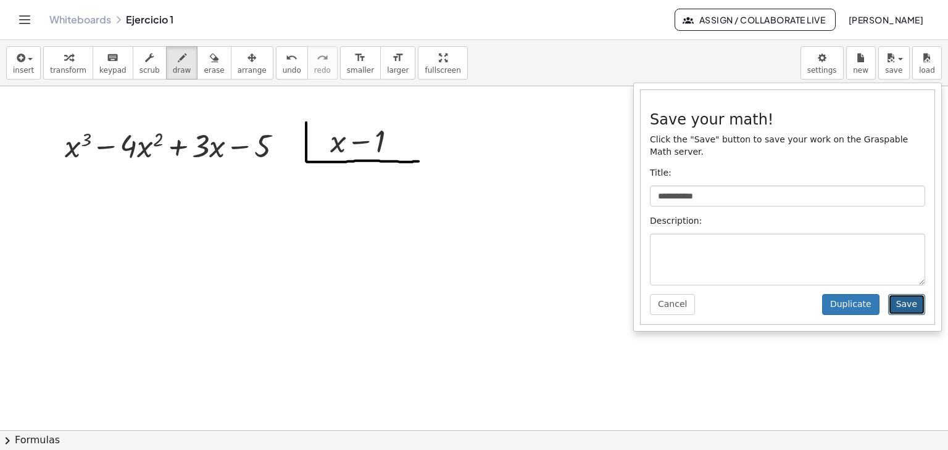
click at [915, 297] on button "Save" at bounding box center [906, 304] width 37 height 21
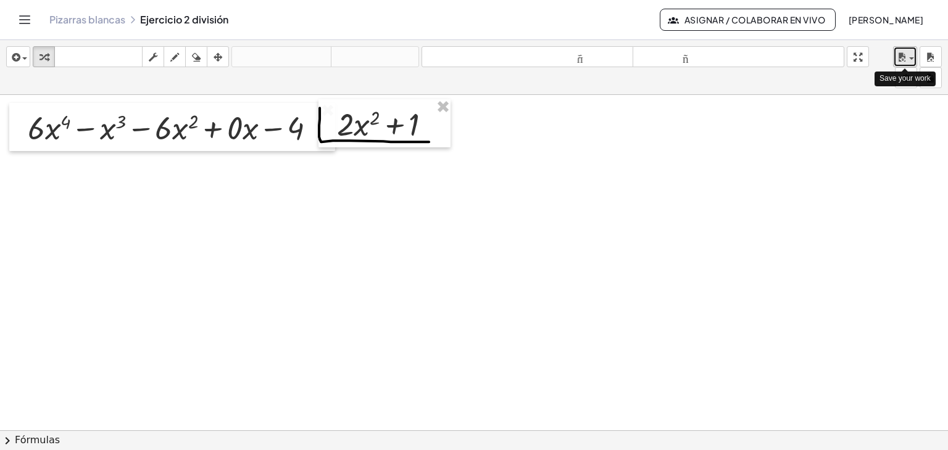
click at [908, 60] on span "button" at bounding box center [907, 58] width 2 height 9
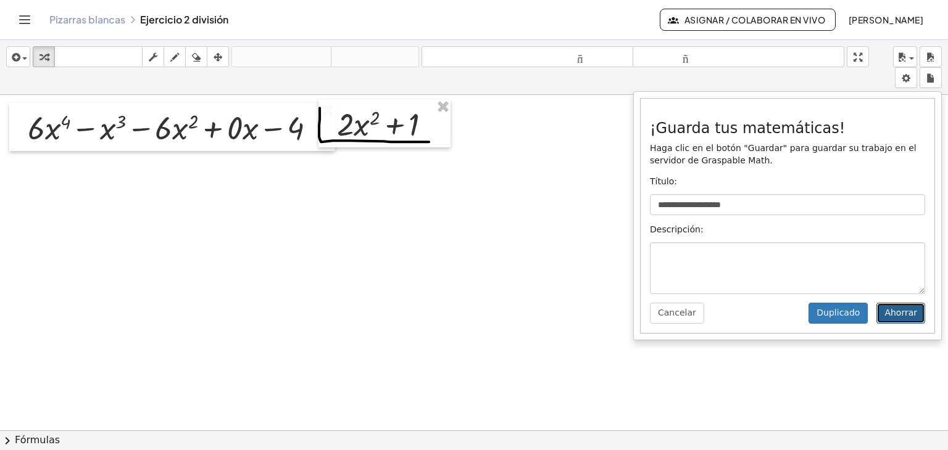
click at [896, 312] on font "Ahorrar" at bounding box center [900, 313] width 33 height 10
